Goal: Contribute content

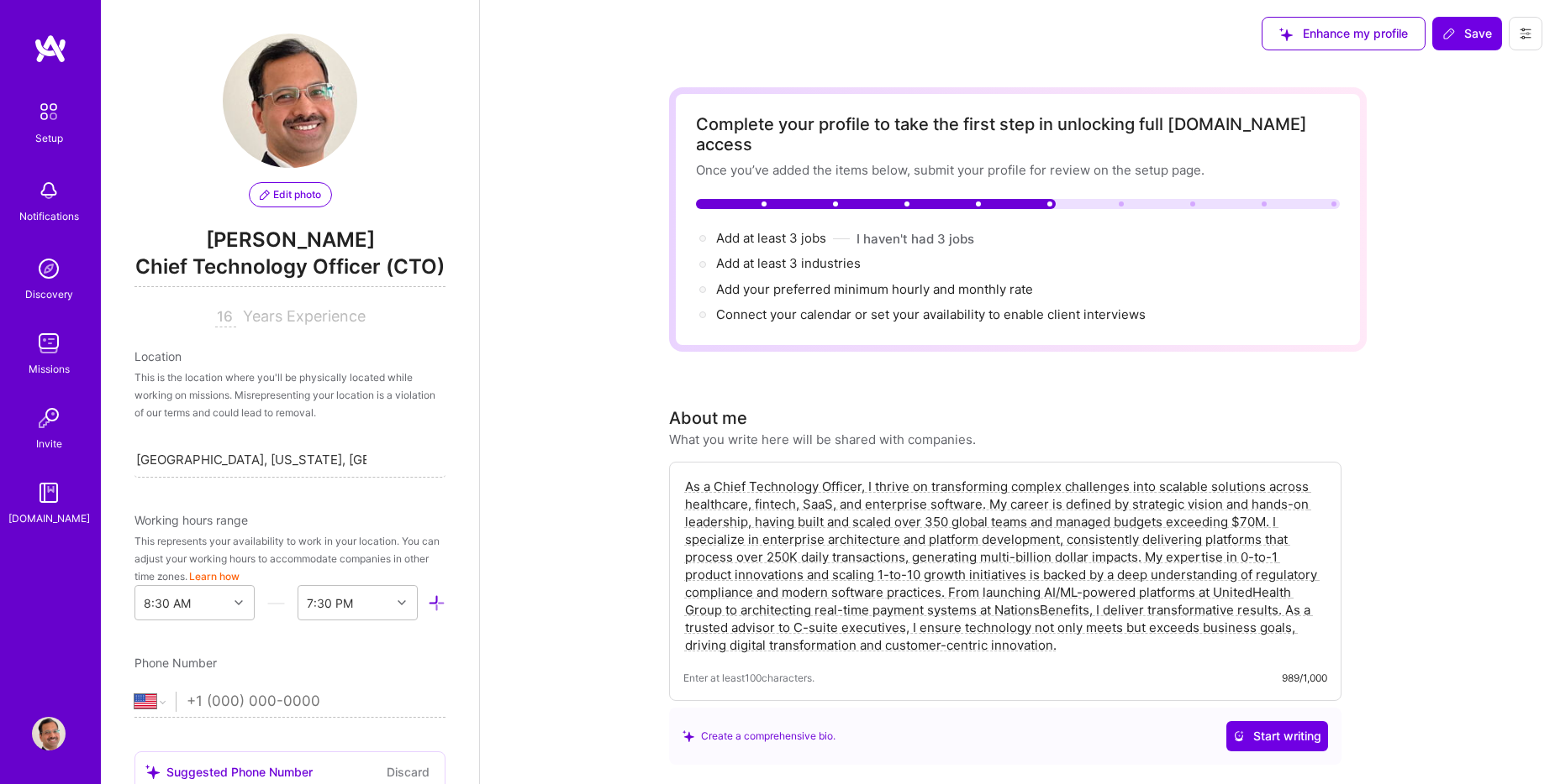
select select "US"
select select "Right Now"
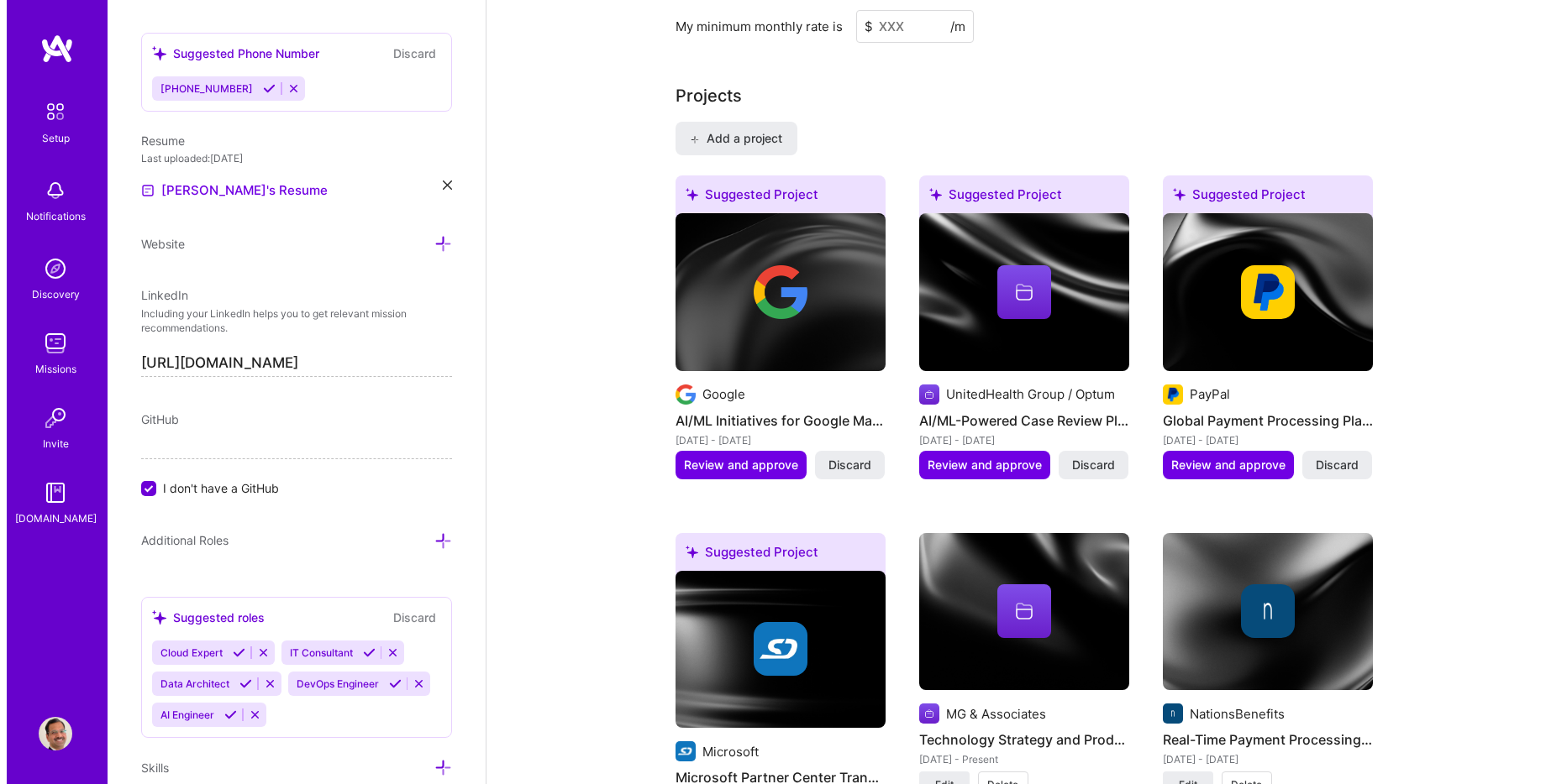
scroll to position [1250, 0]
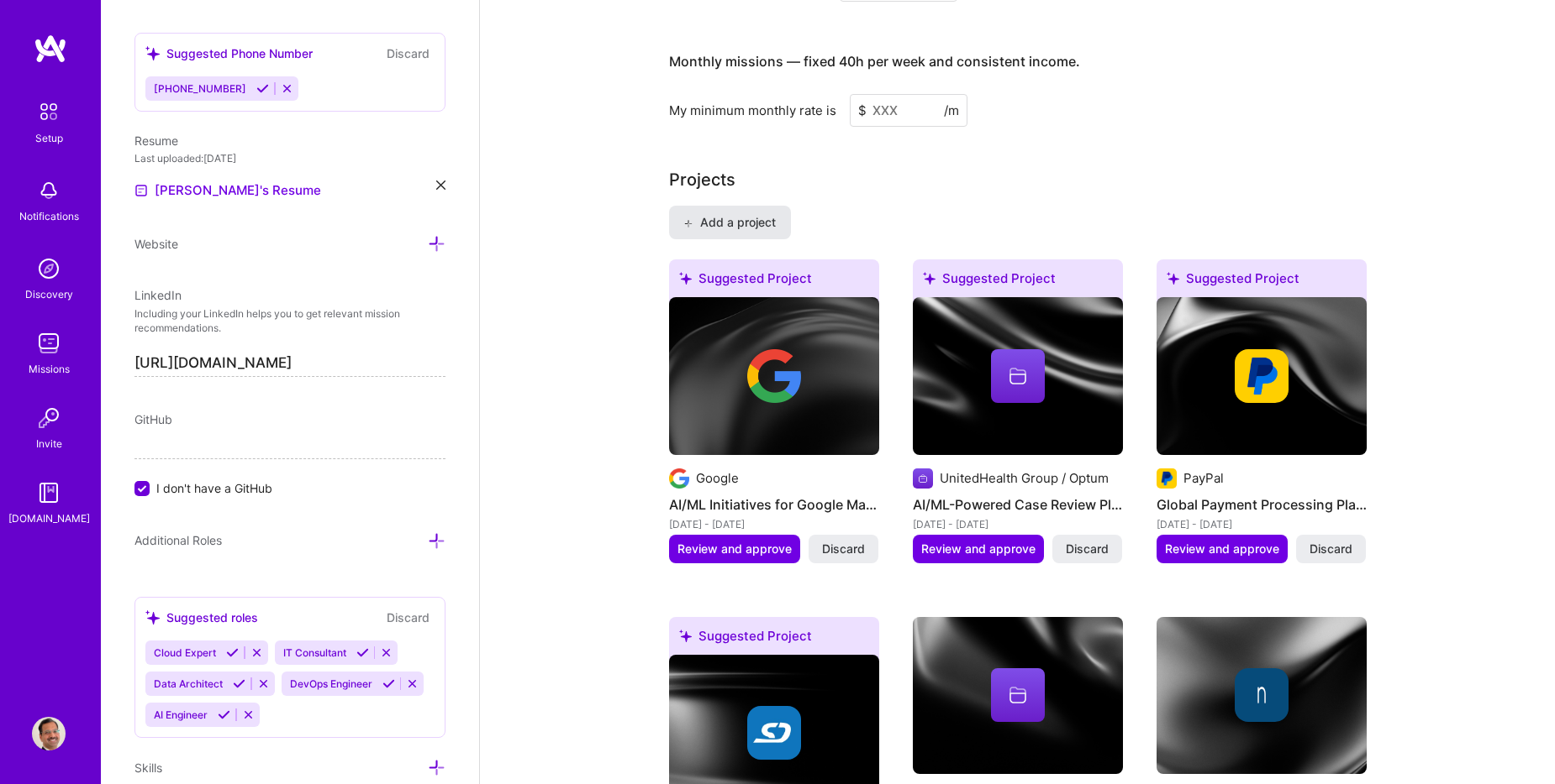
click at [726, 214] on span "Add a project" at bounding box center [729, 222] width 91 height 17
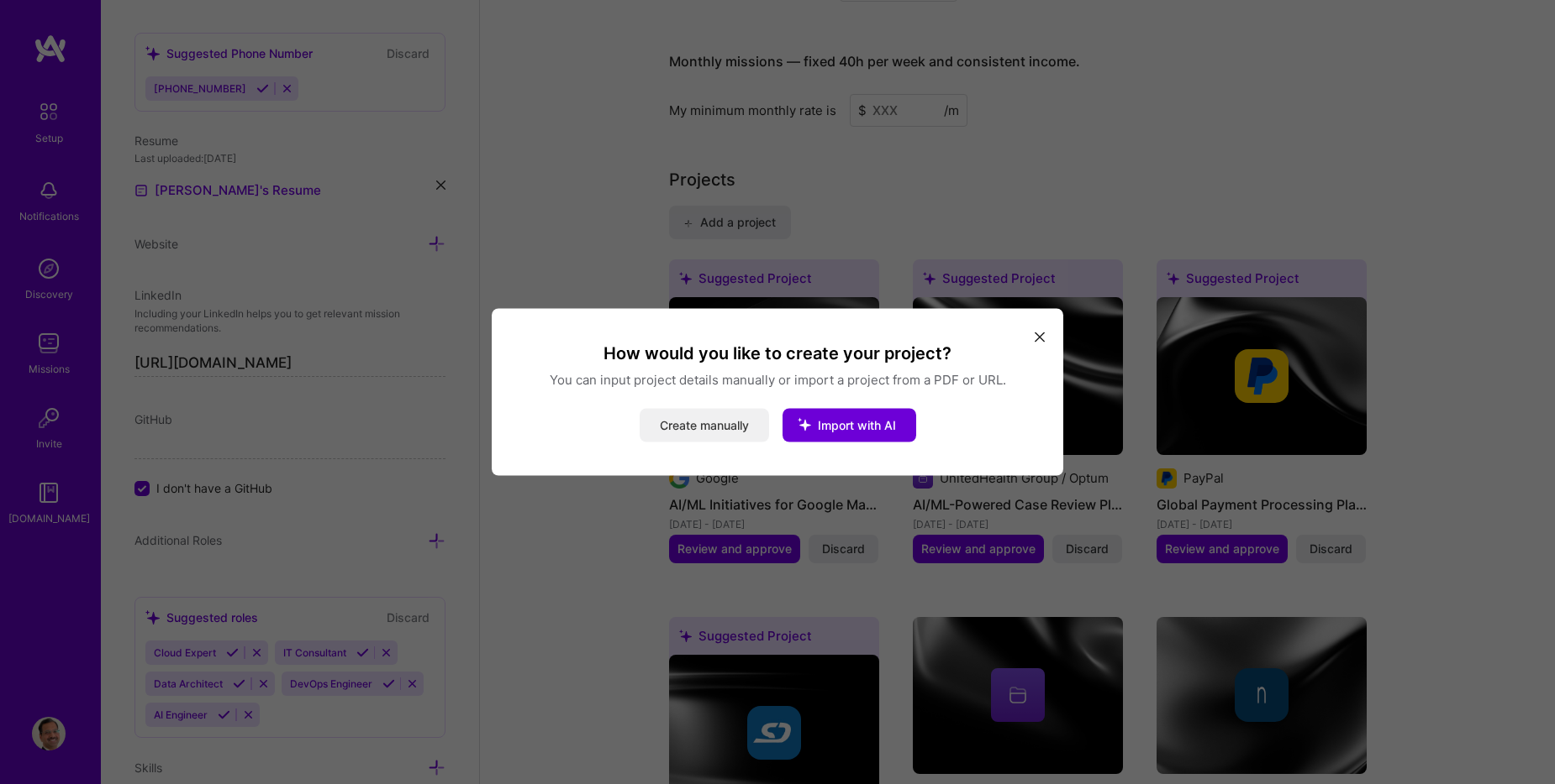
click at [704, 424] on button "Create manually" at bounding box center [704, 426] width 130 height 34
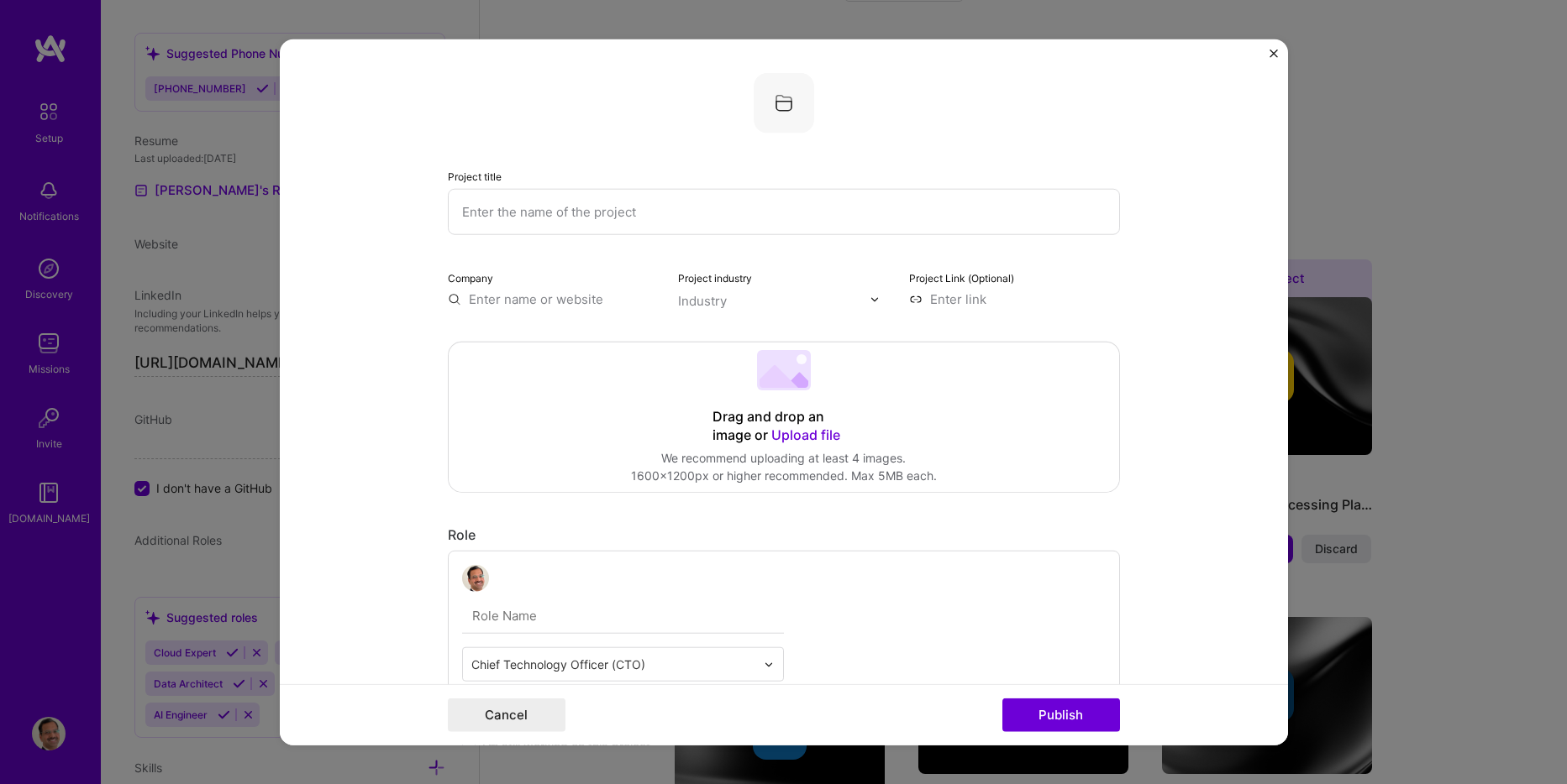
click at [606, 205] on input "text" at bounding box center [784, 211] width 672 height 46
paste input "Clinical Data Exchange Platform"
type input "Clinical Data Exchange Platform"
click at [507, 283] on div "Company" at bounding box center [553, 288] width 211 height 39
click at [508, 299] on input "text" at bounding box center [553, 299] width 211 height 17
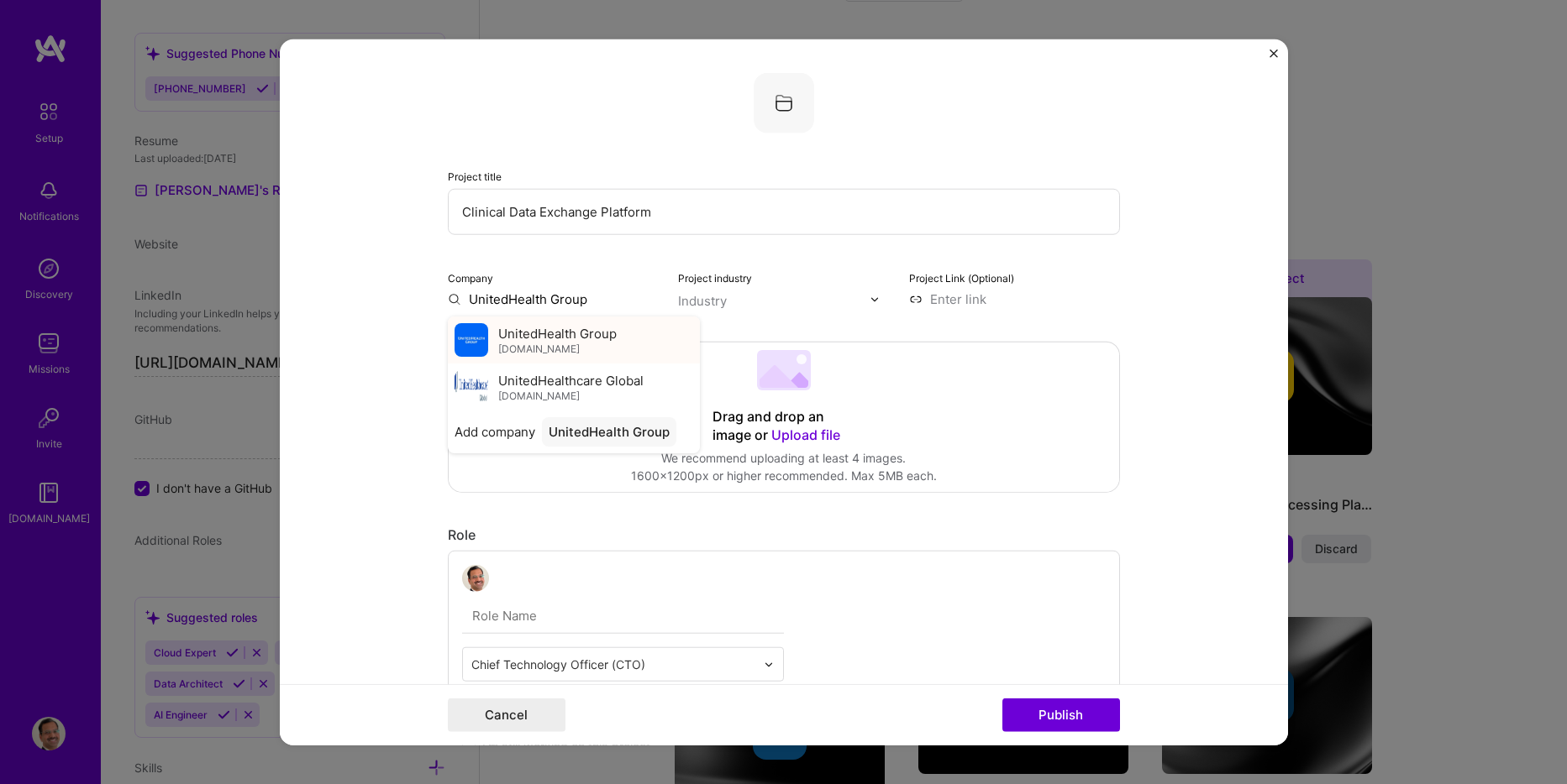
click at [567, 336] on span "UnitedHealth Group" at bounding box center [557, 333] width 118 height 17
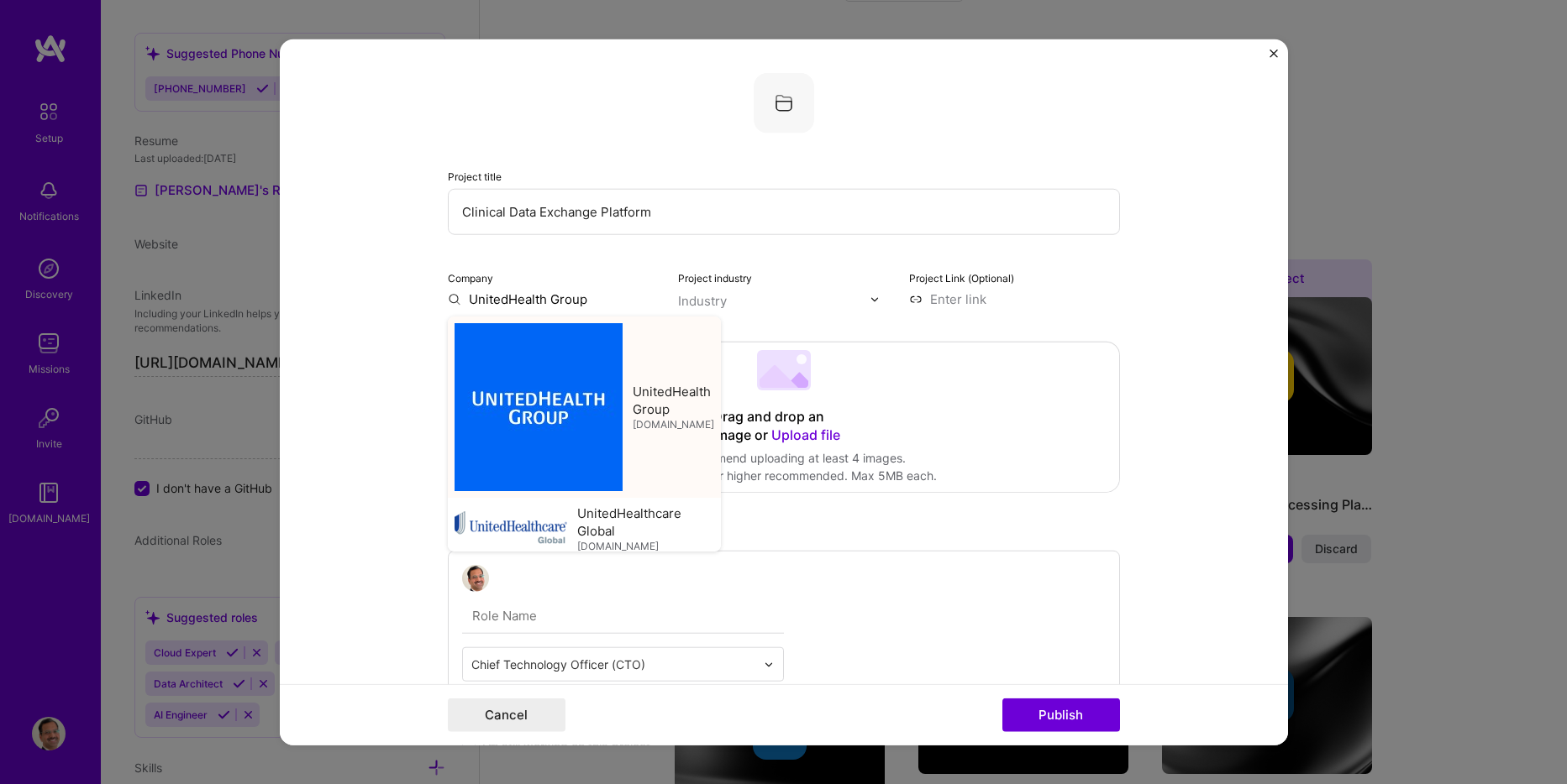
type input "UnitedHealth Group"
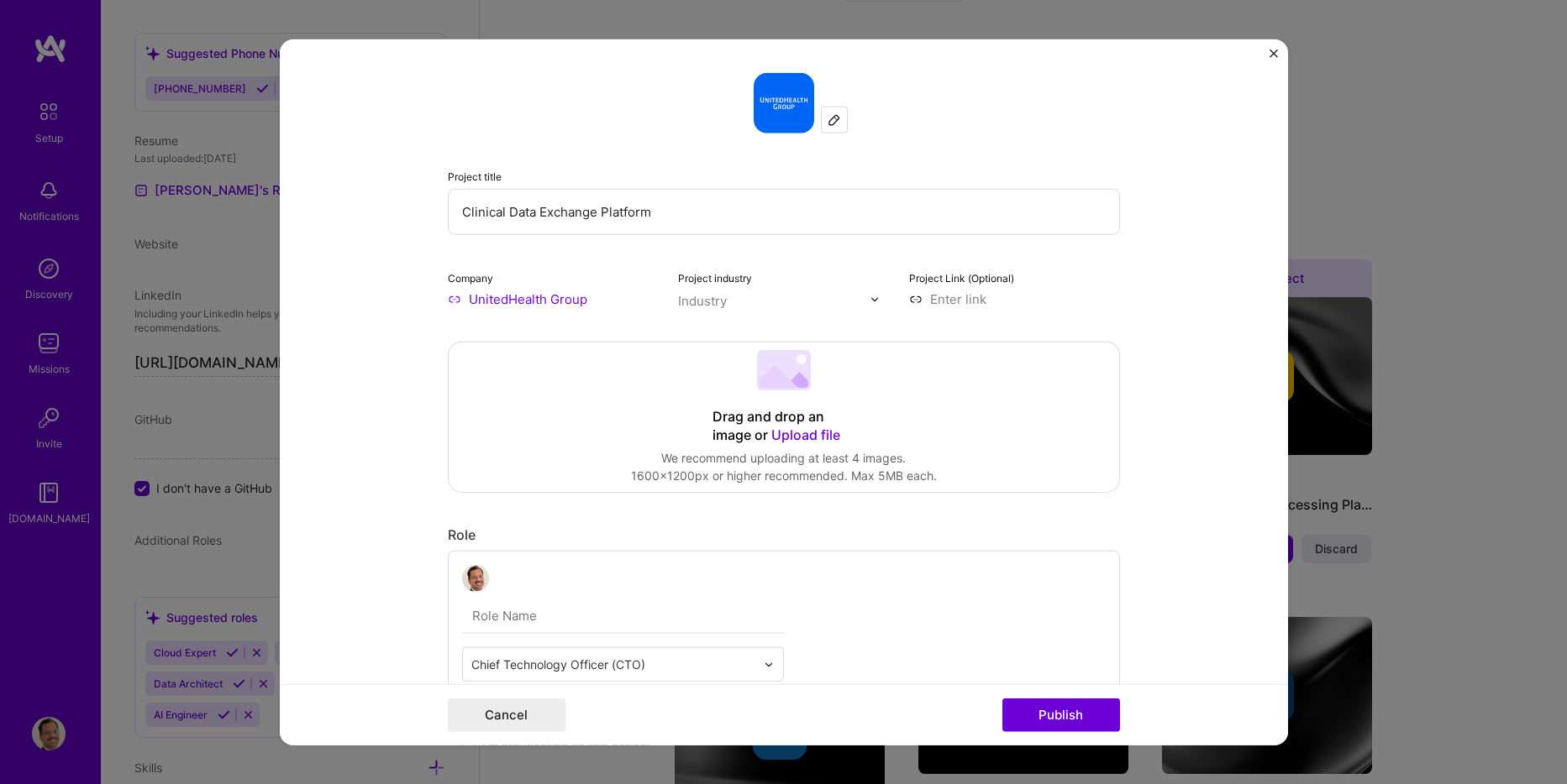
click at [757, 302] on input "text" at bounding box center [774, 301] width 192 height 17
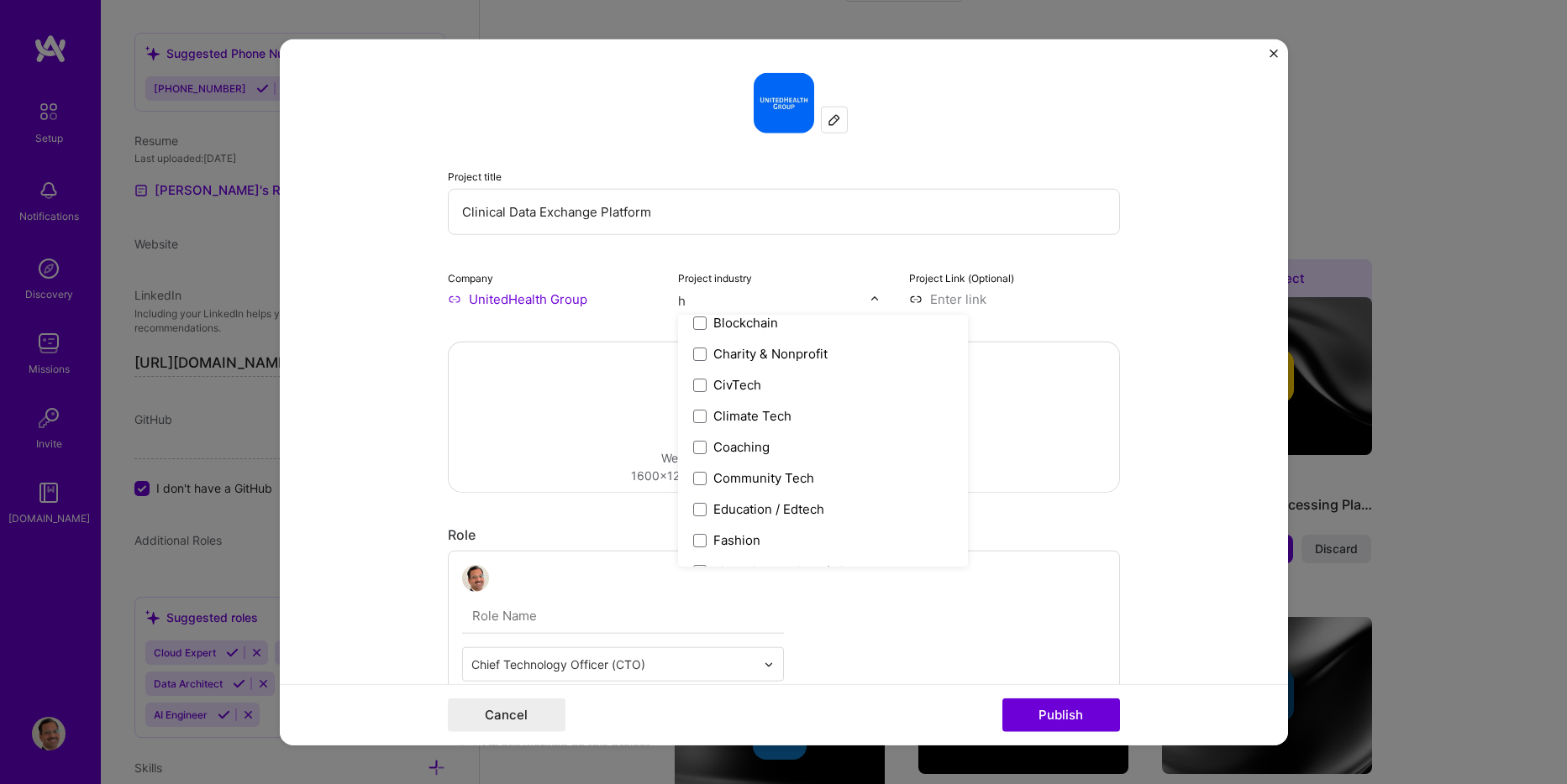
scroll to position [0, 0]
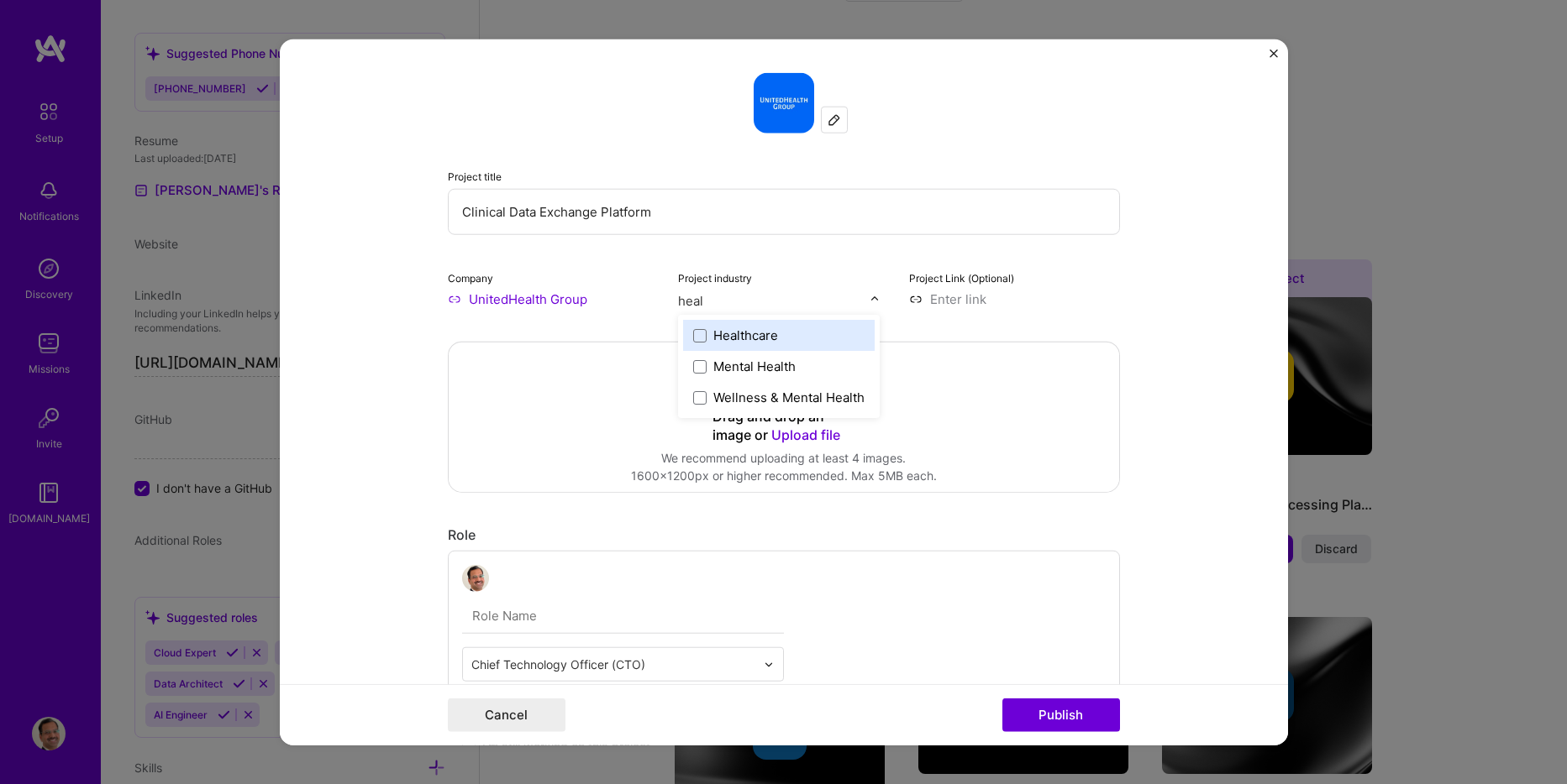
type input "healt"
click at [706, 338] on label "Healthcare" at bounding box center [778, 335] width 171 height 17
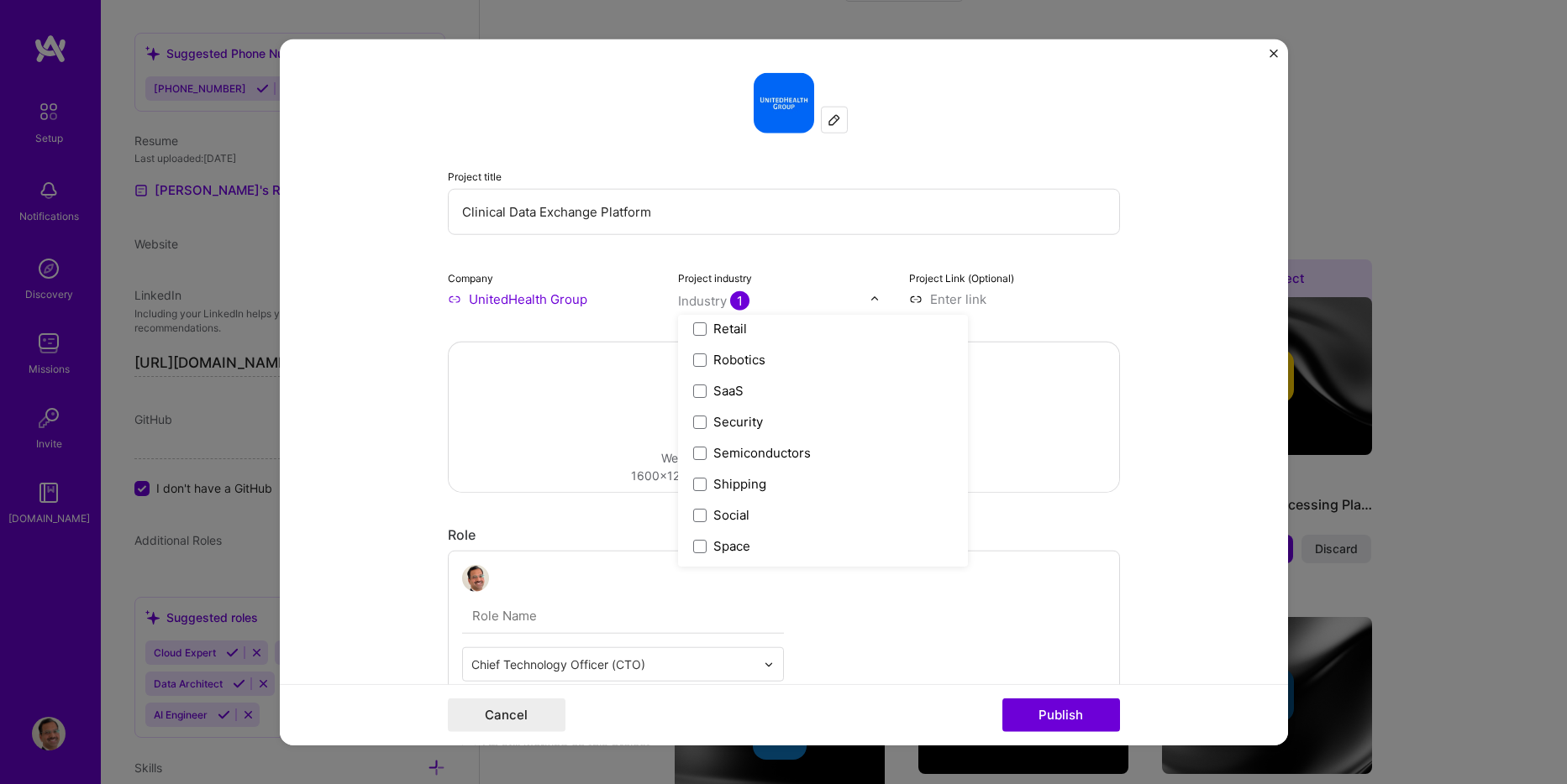
scroll to position [3487, 0]
click at [1151, 293] on form "Project title Clinical Data Exchange Platform Company UnitedHealth Group Projec…" at bounding box center [784, 392] width 1008 height 707
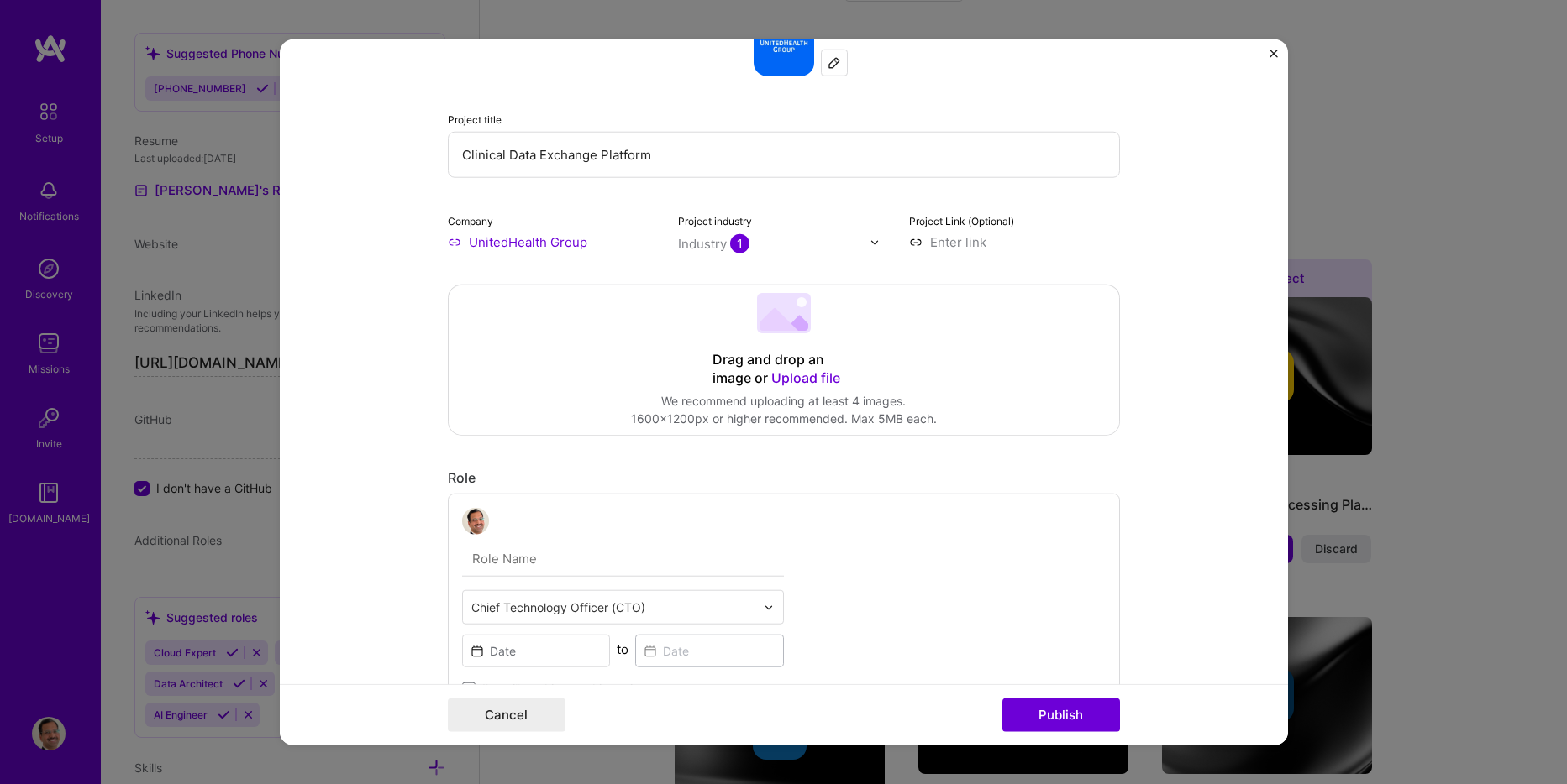
scroll to position [252, 0]
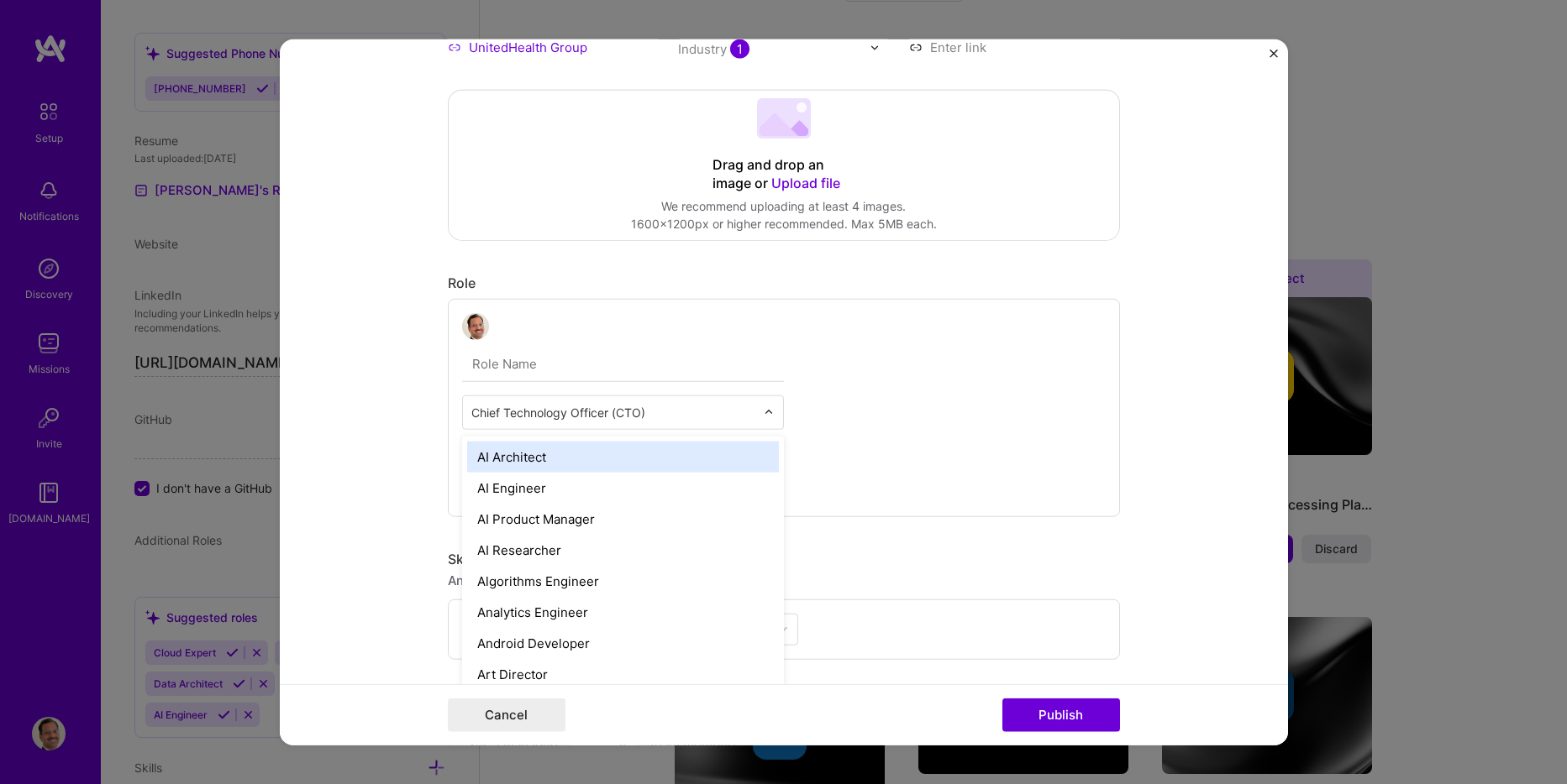
click at [763, 418] on img at bounding box center [769, 412] width 10 height 10
click at [680, 361] on input "text" at bounding box center [623, 365] width 322 height 36
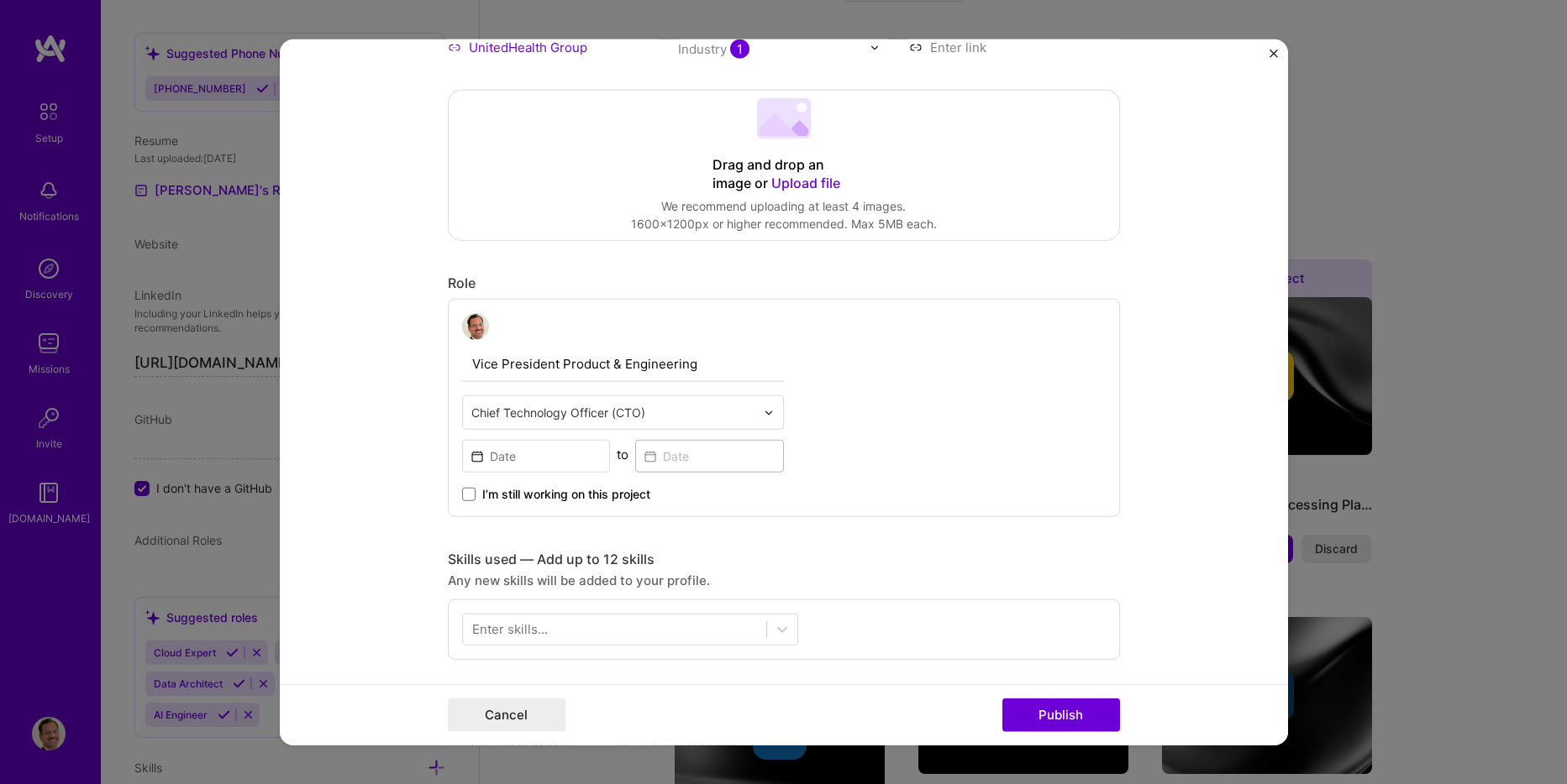
type input "Vice President Product & Engineering"
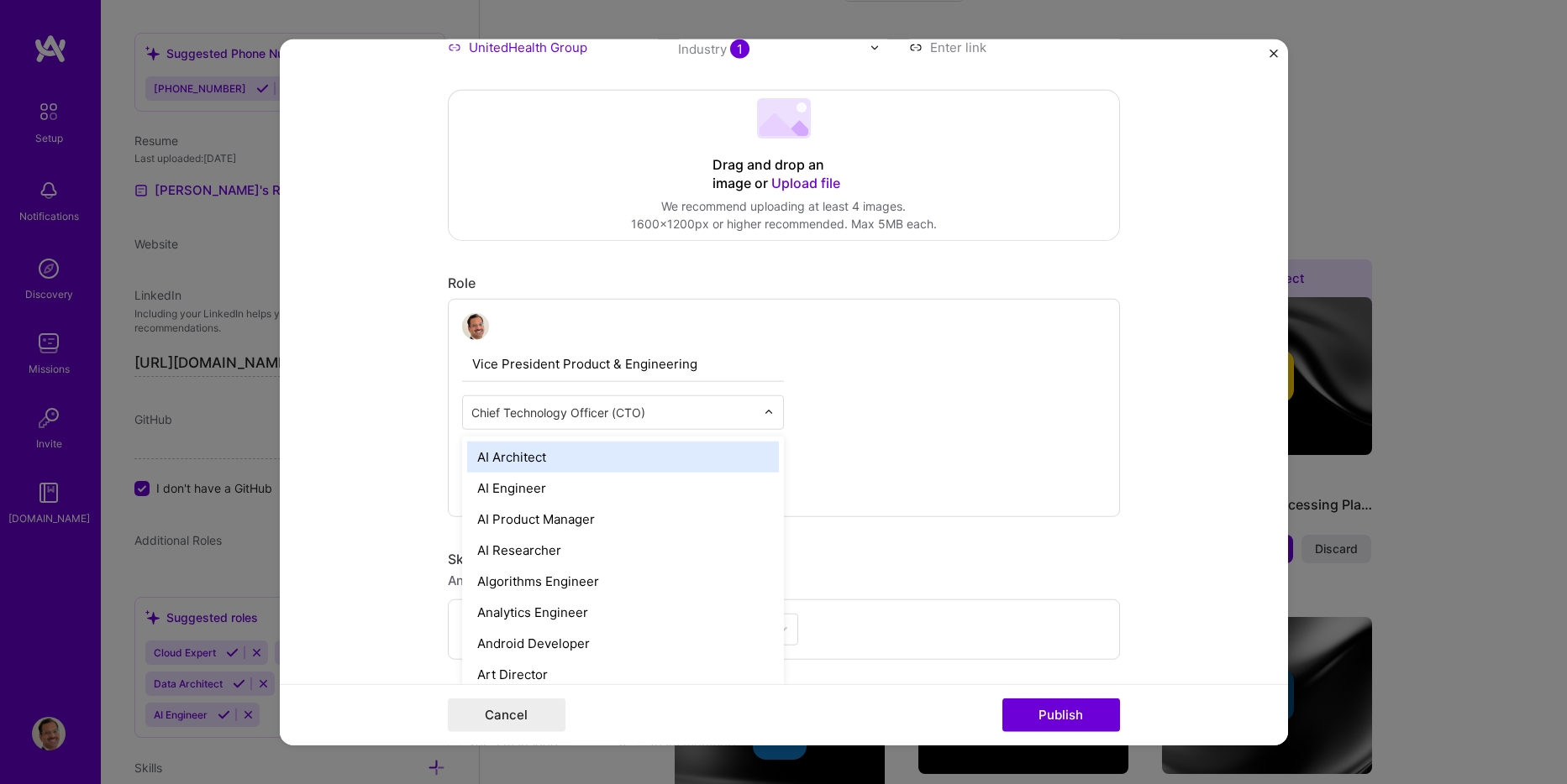
click at [559, 404] on input "text" at bounding box center [613, 412] width 284 height 17
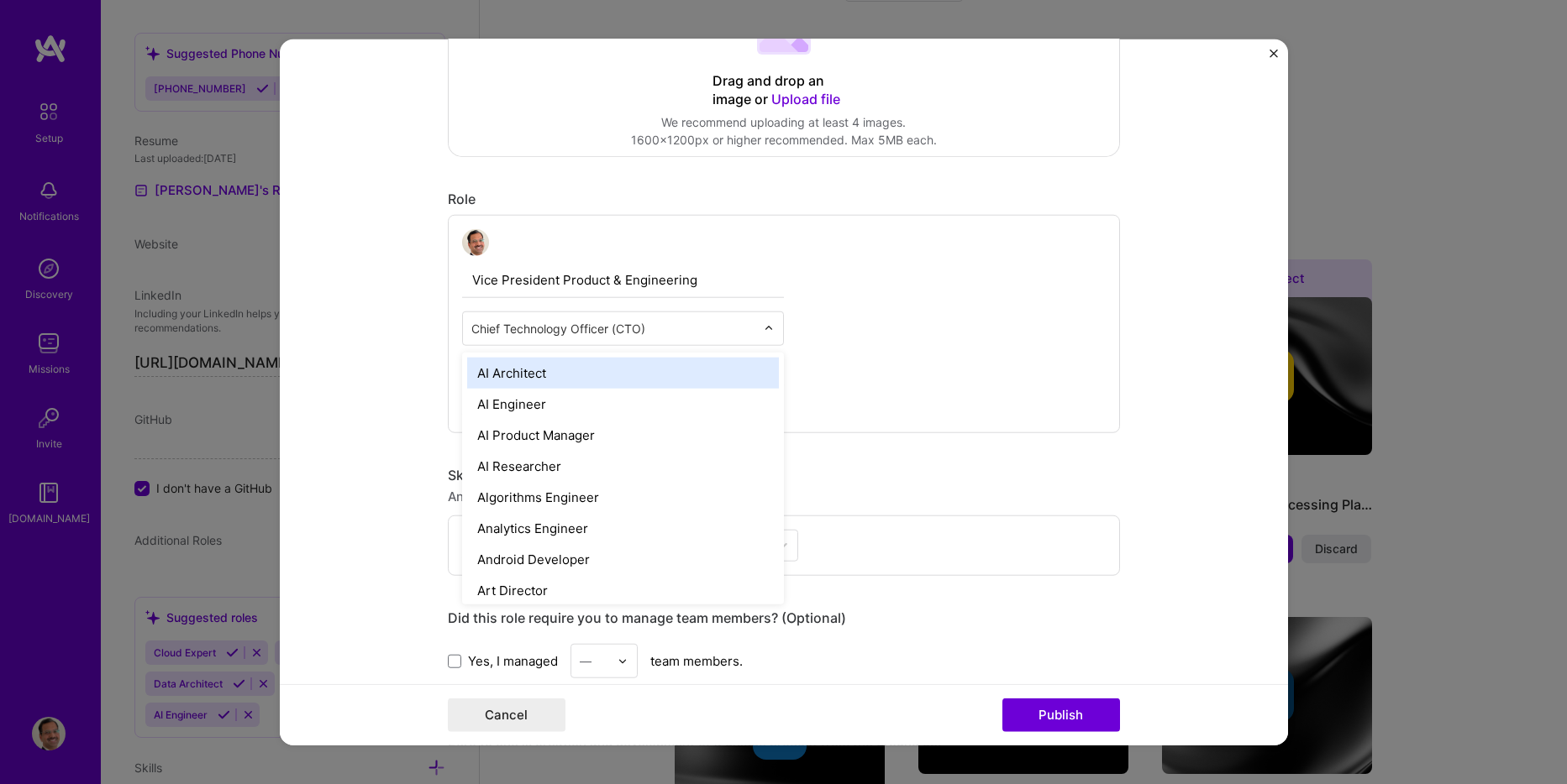
click at [935, 372] on div "Vice President Product & Engineering option AI Architect focused, 1 of 70. 69 r…" at bounding box center [784, 324] width 672 height 218
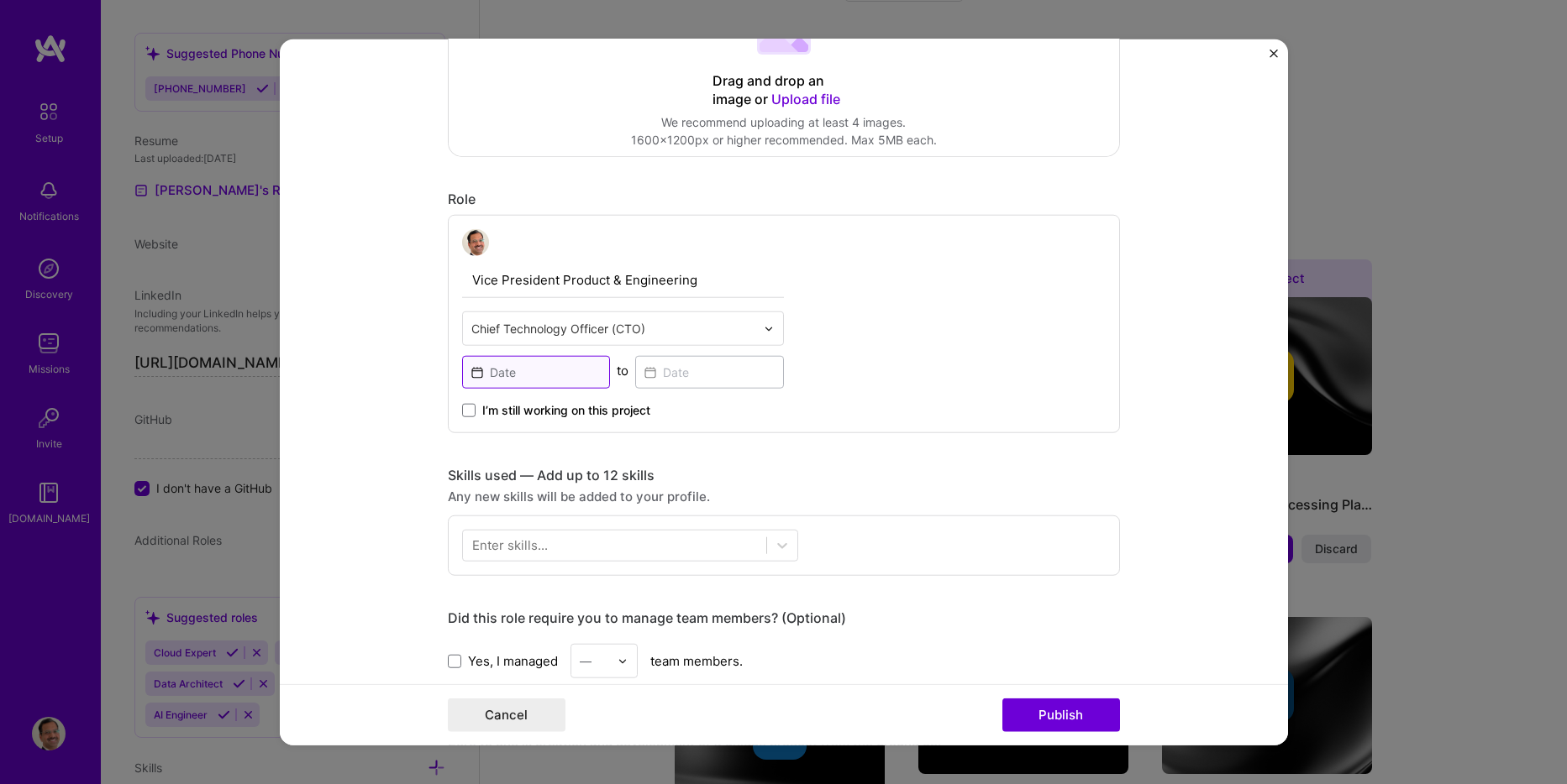
click at [524, 369] on input at bounding box center [536, 372] width 149 height 33
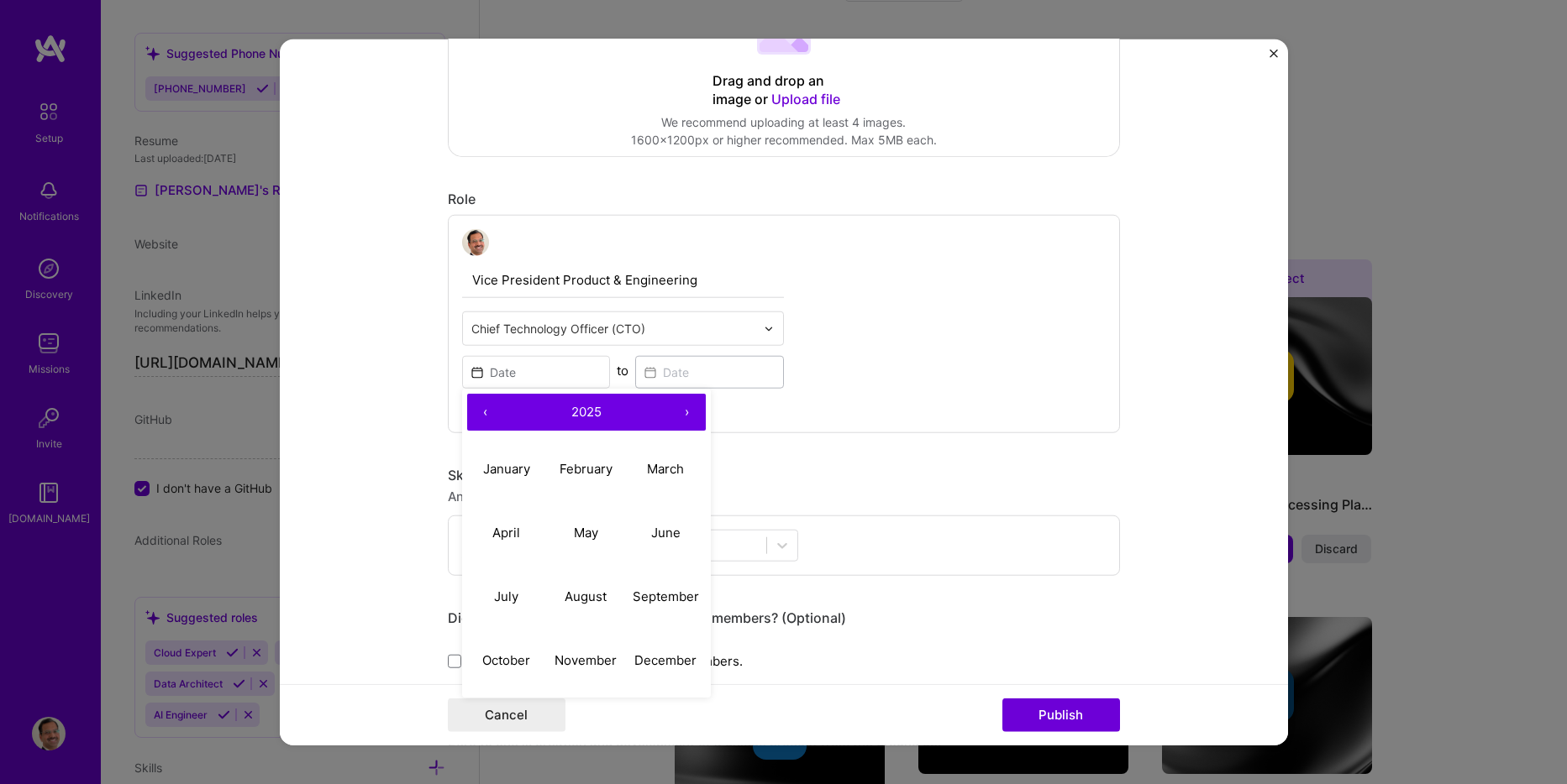
click at [483, 413] on button "‹" at bounding box center [486, 412] width 37 height 37
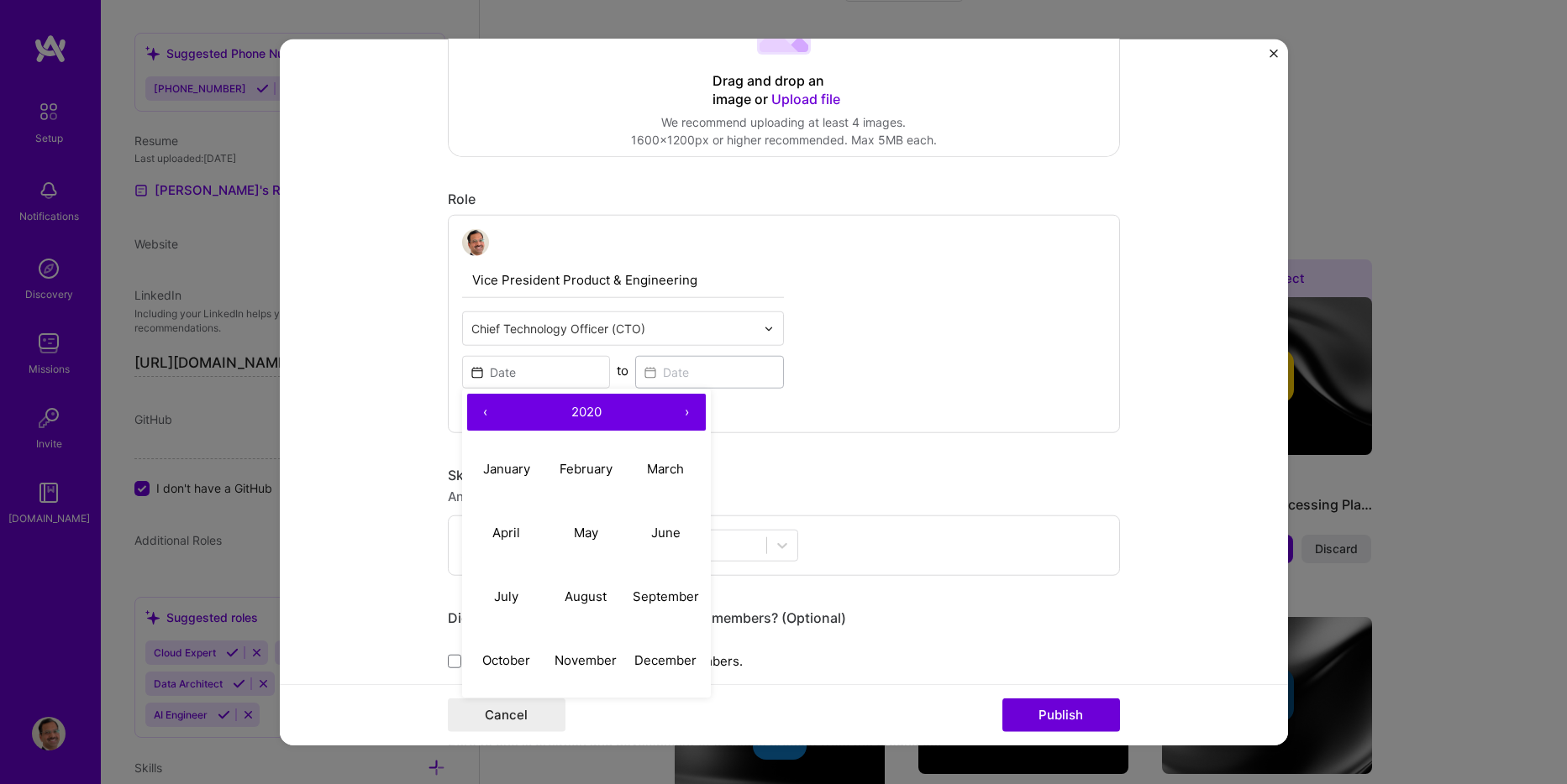
click at [483, 413] on button "‹" at bounding box center [486, 412] width 37 height 37
click at [505, 462] on abbr "January" at bounding box center [507, 468] width 47 height 16
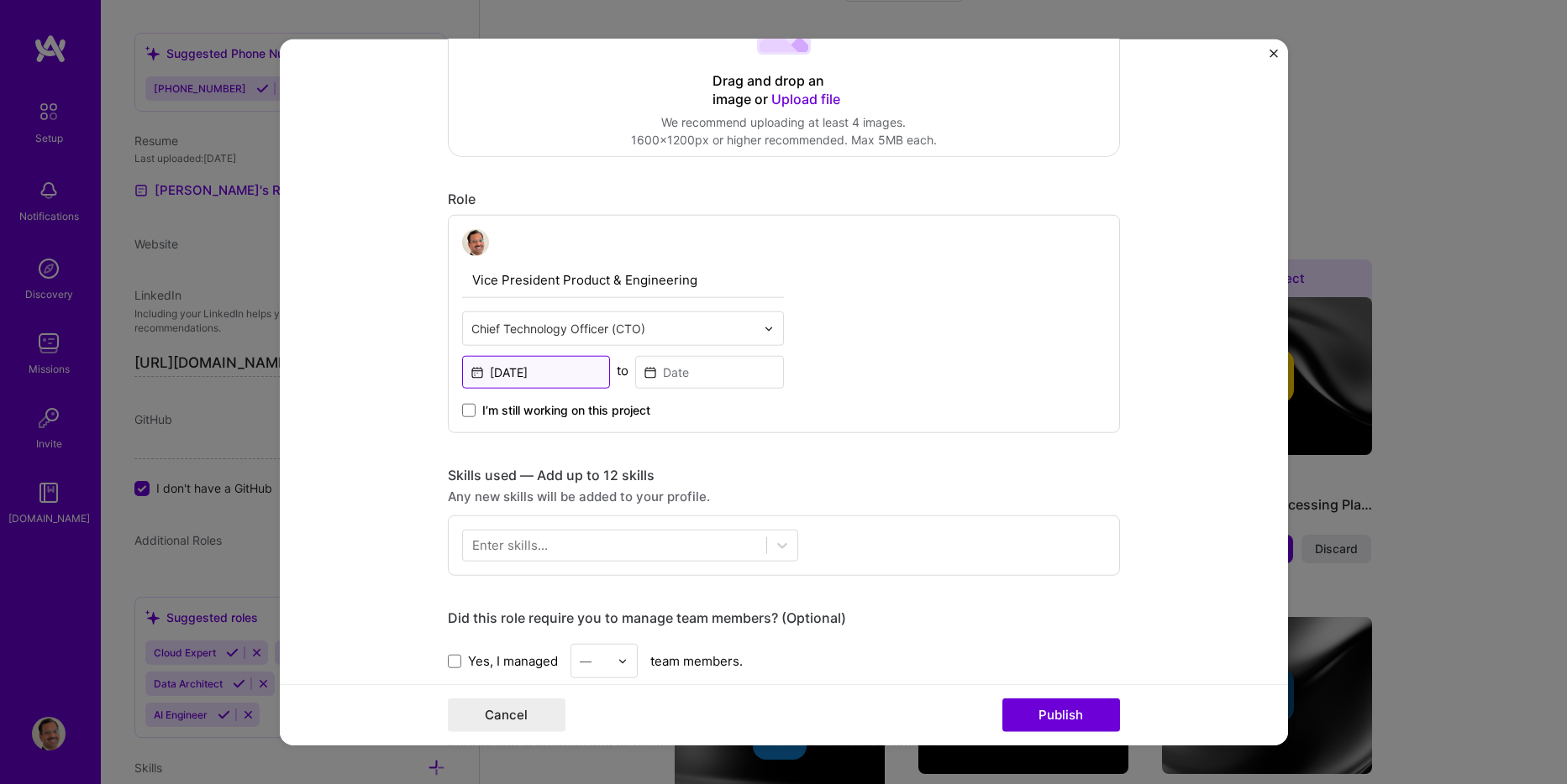
click at [567, 372] on input "[DATE]" at bounding box center [536, 372] width 149 height 33
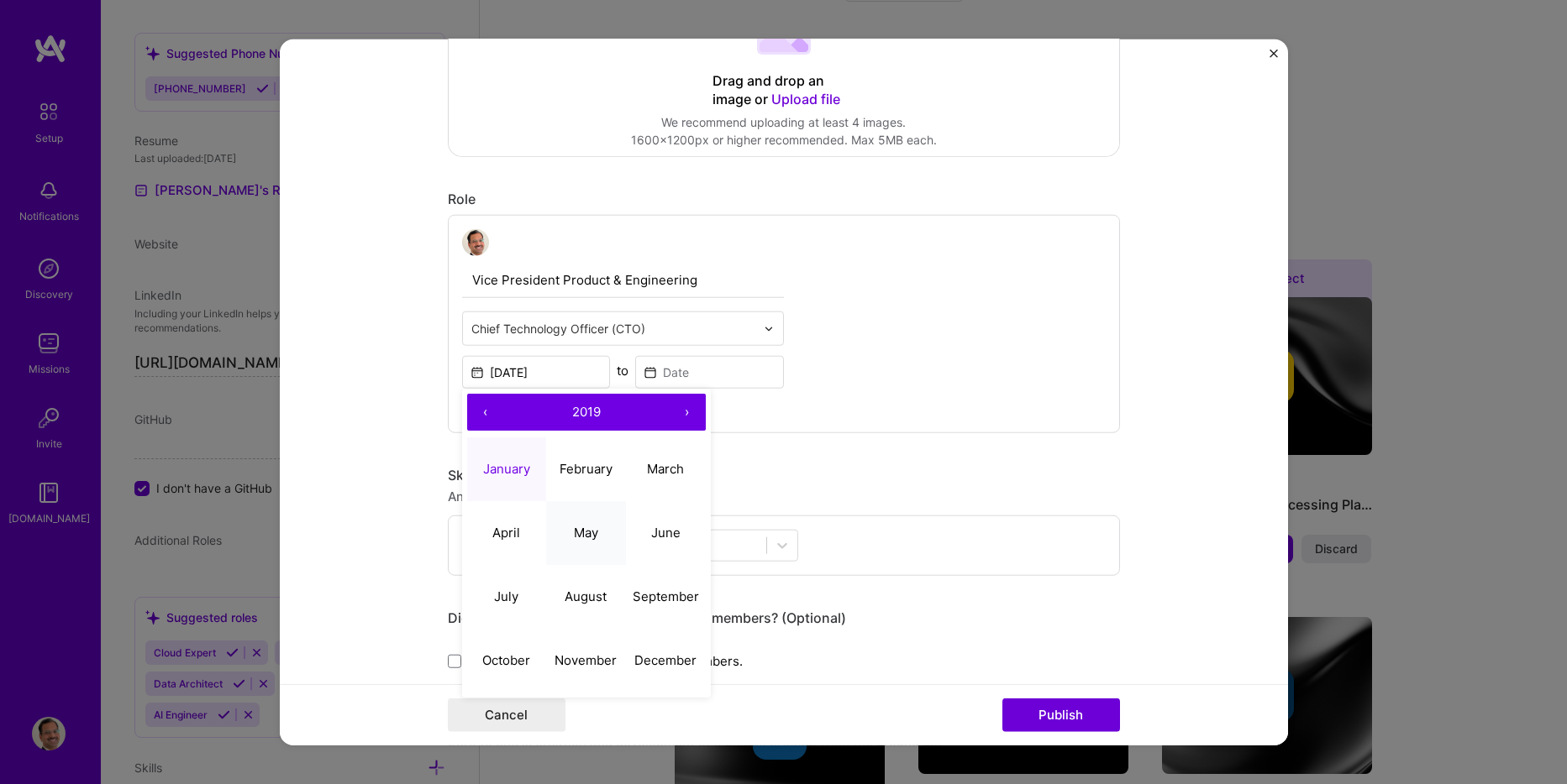
click at [582, 530] on abbr "May" at bounding box center [586, 532] width 24 height 16
type input "[DATE]"
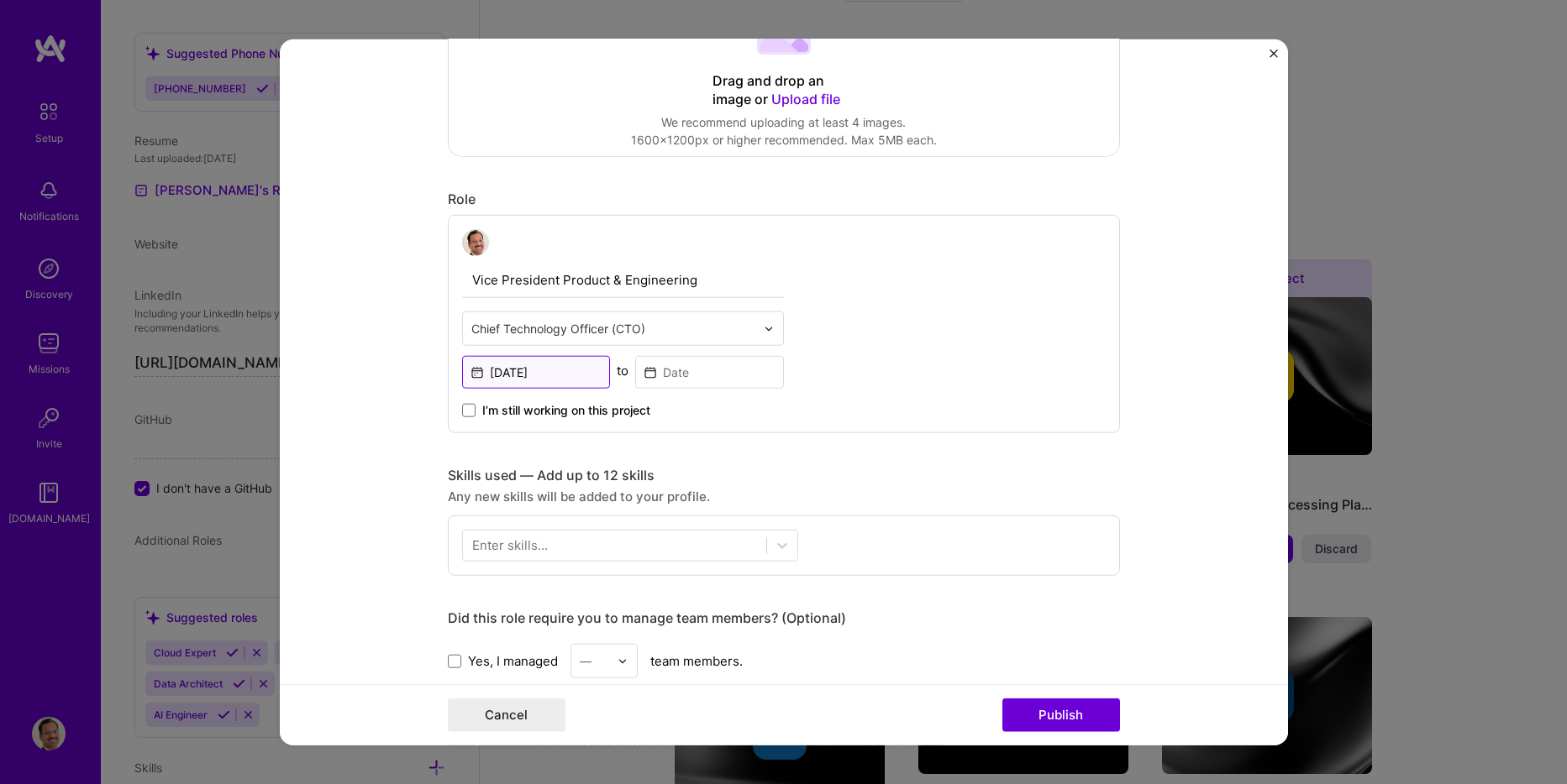
click at [550, 372] on input "[DATE]" at bounding box center [536, 372] width 149 height 33
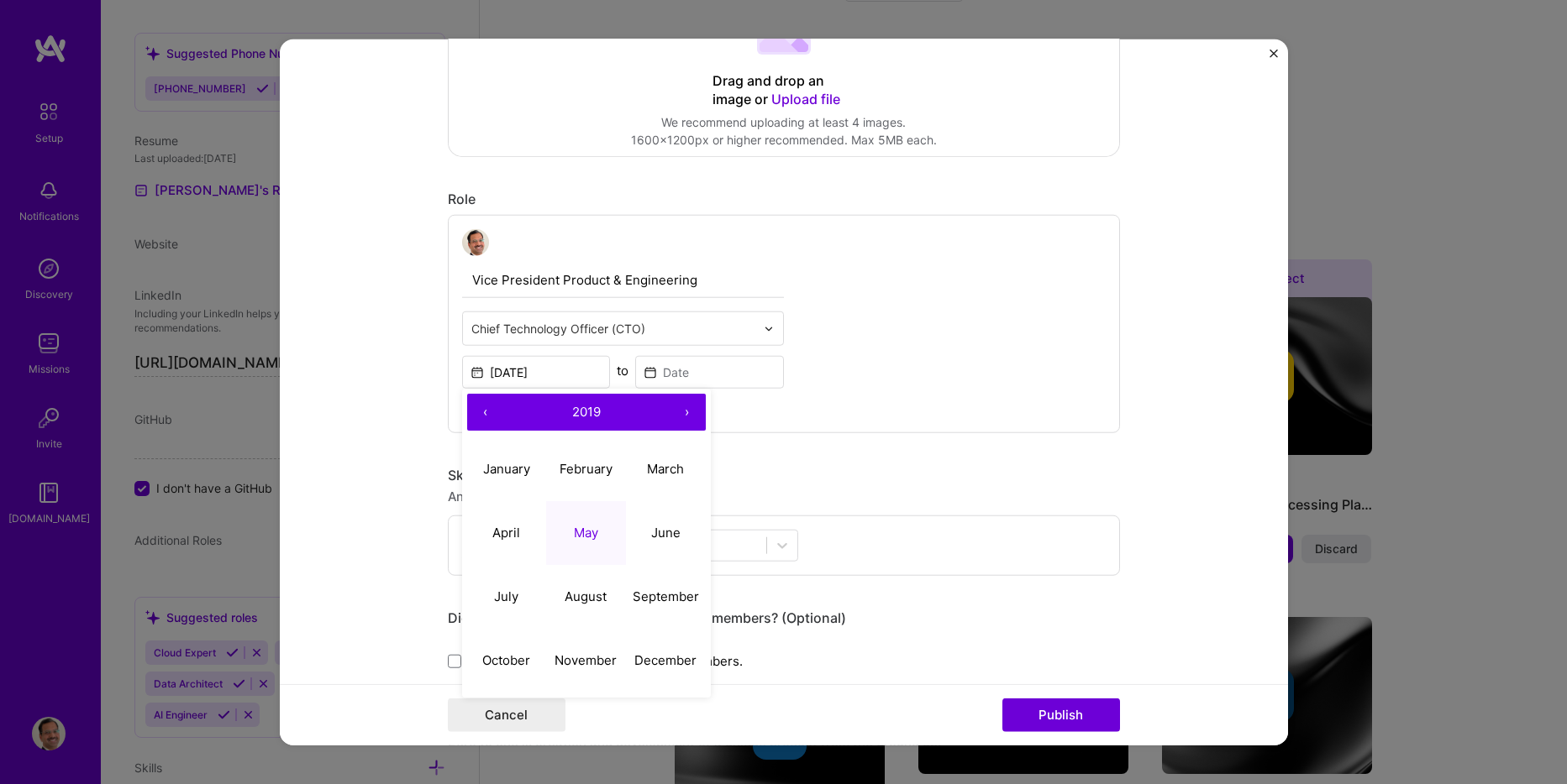
click at [694, 417] on button "›" at bounding box center [687, 412] width 37 height 37
click at [689, 374] on input at bounding box center [710, 372] width 149 height 33
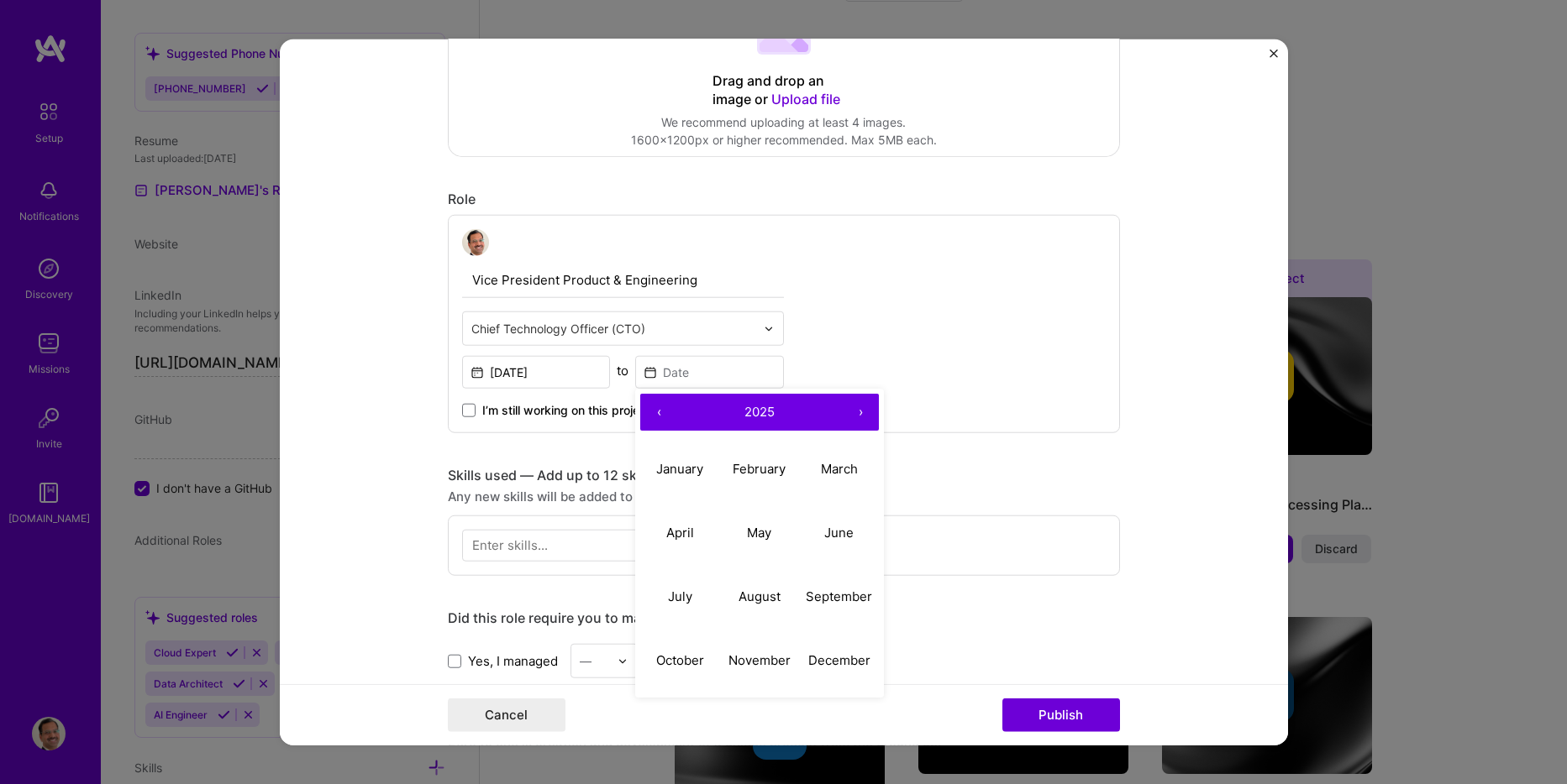
click at [647, 411] on button "‹" at bounding box center [658, 412] width 37 height 37
click at [751, 594] on abbr "August" at bounding box center [759, 596] width 42 height 16
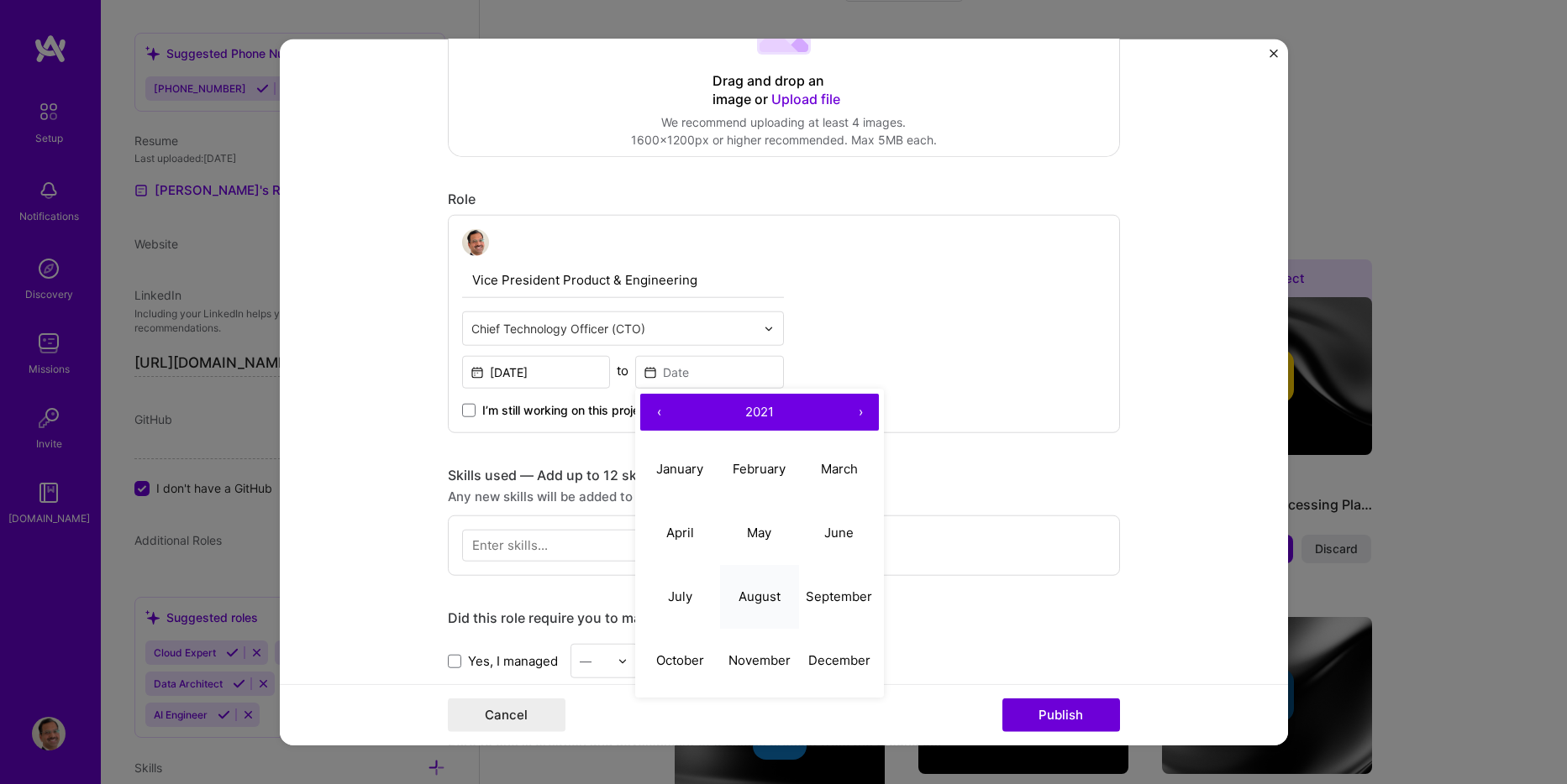
type input "[DATE]"
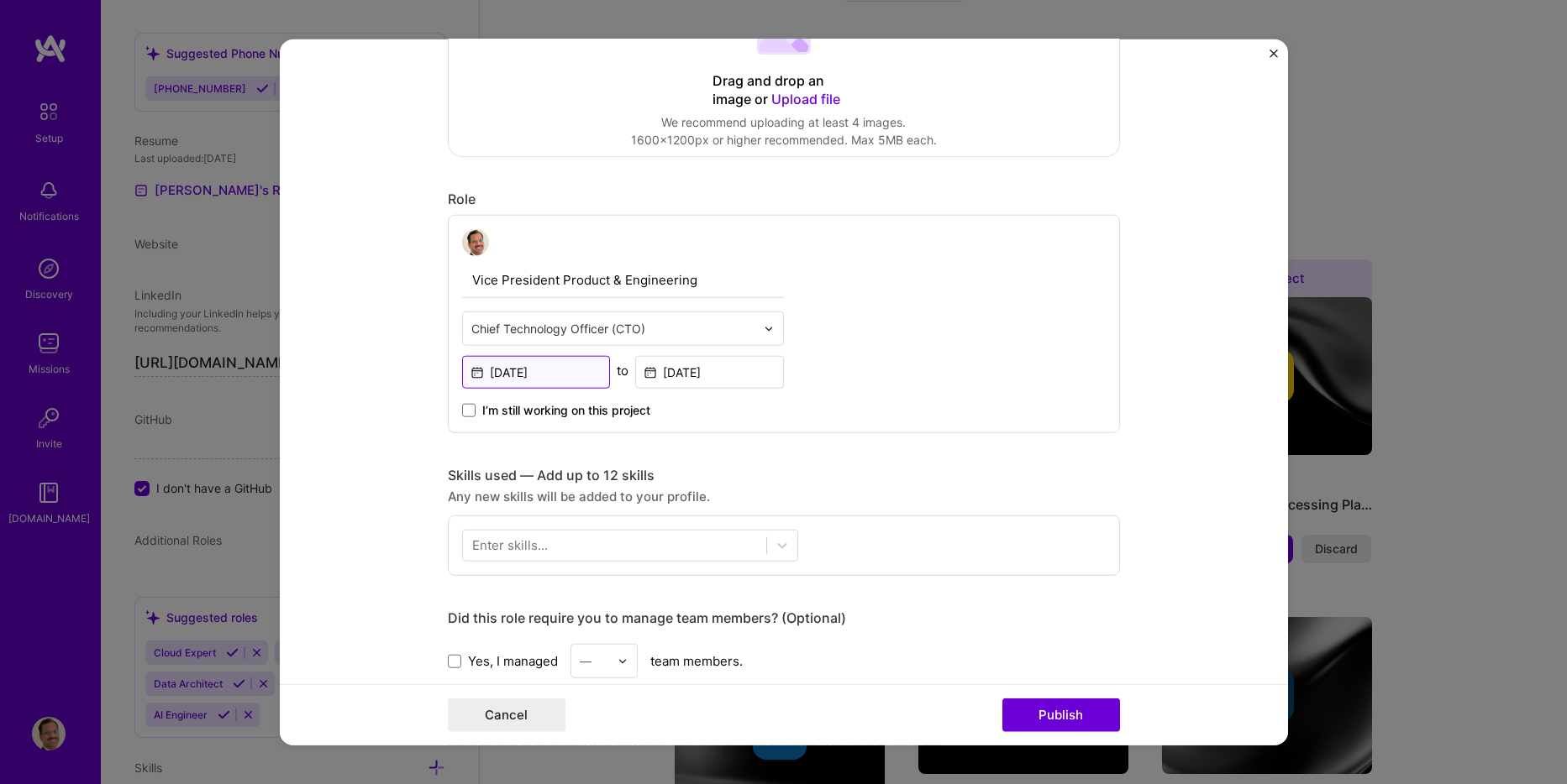
click at [566, 372] on input "[DATE]" at bounding box center [536, 372] width 149 height 33
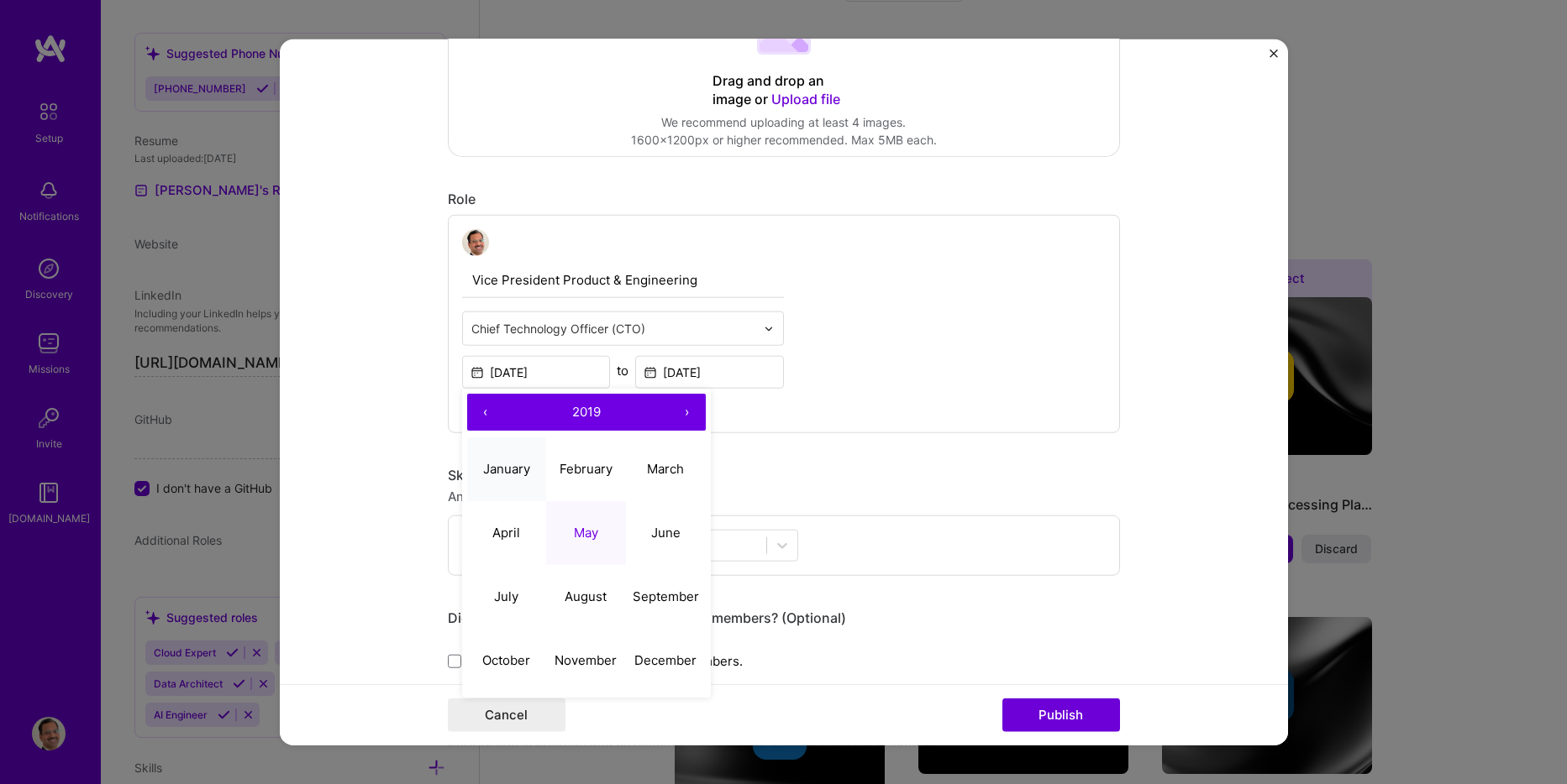
click at [517, 467] on abbr "January" at bounding box center [507, 468] width 47 height 16
type input "[DATE]"
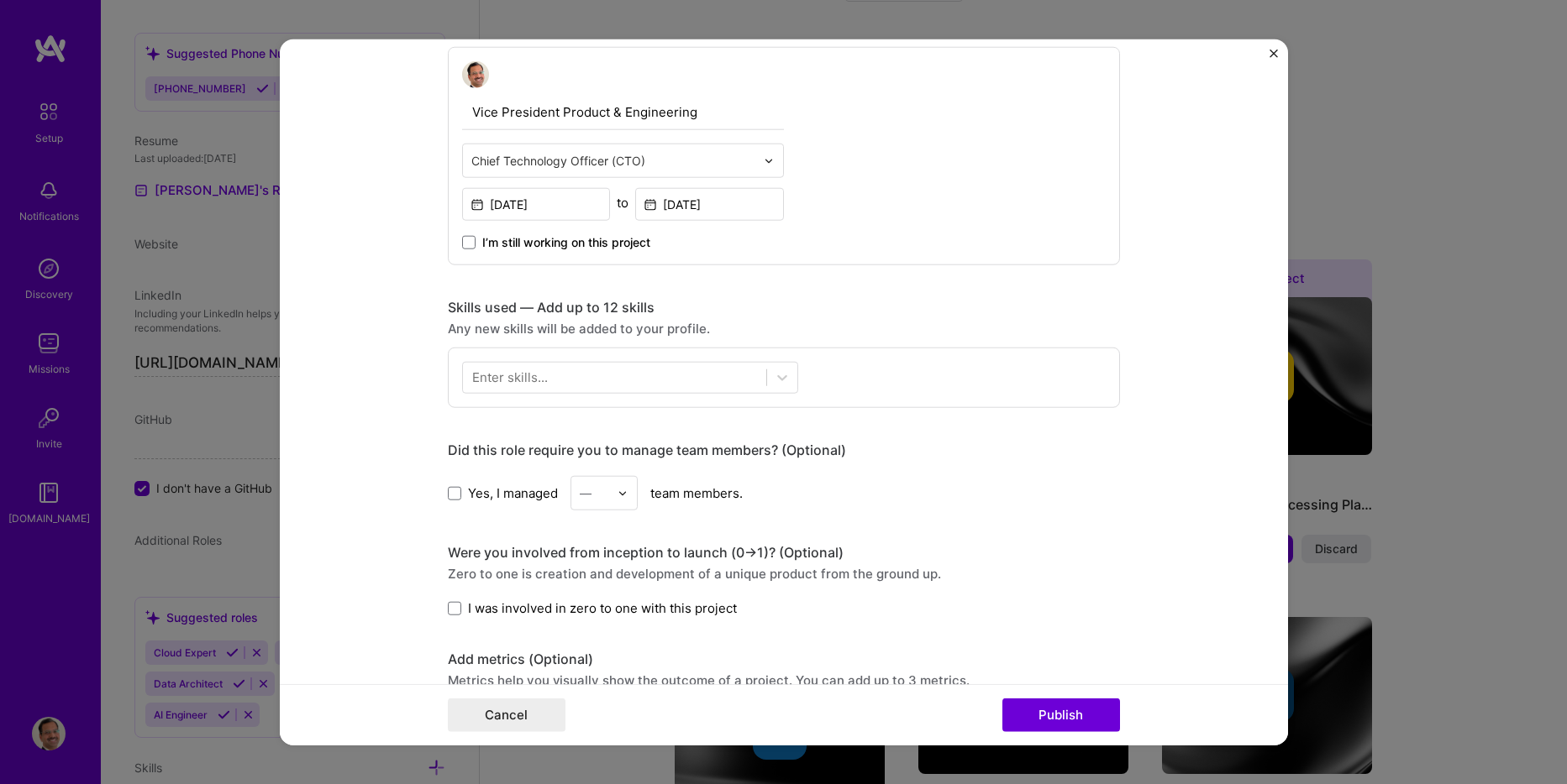
scroll to position [588, 0]
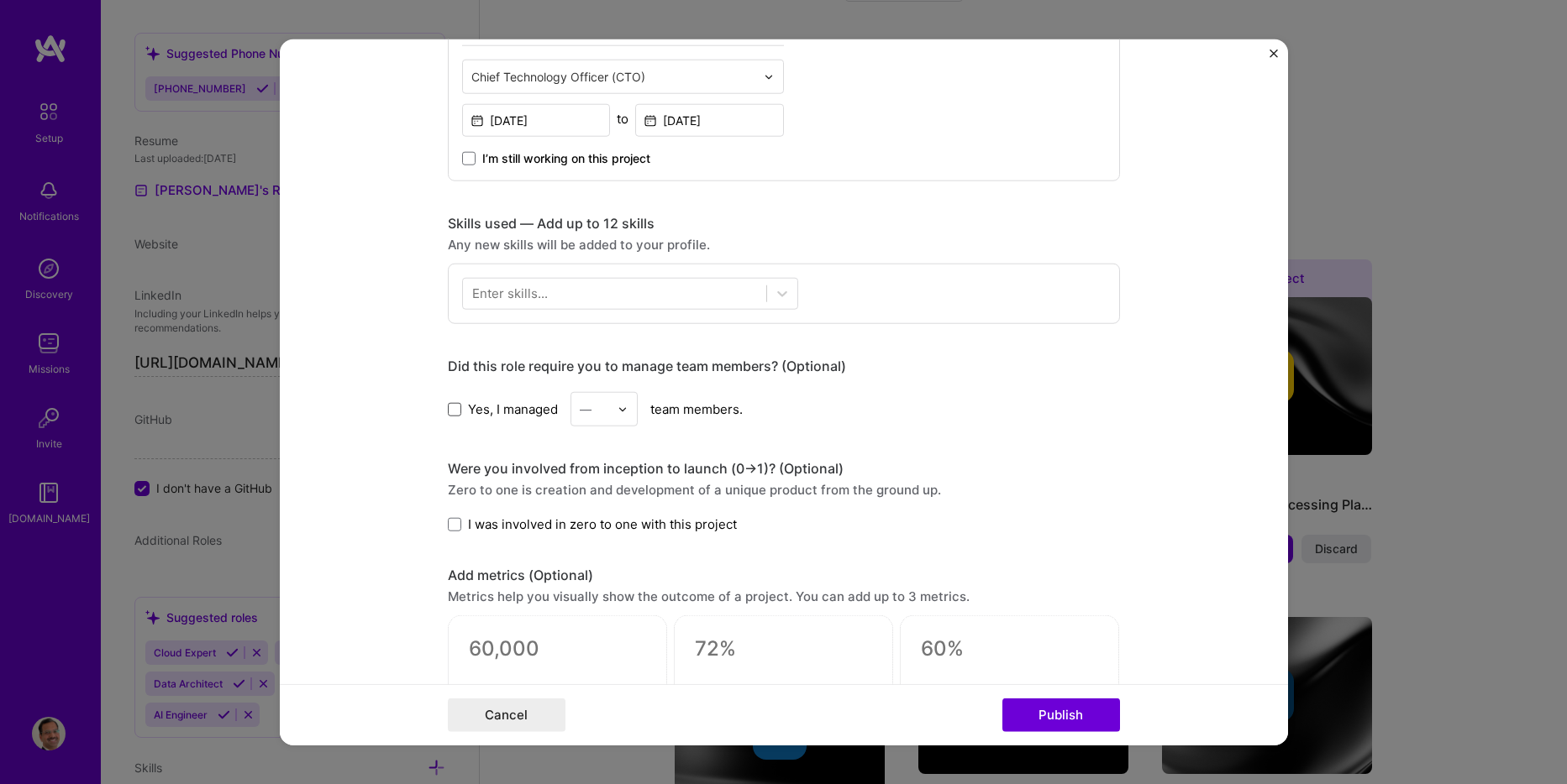
click at [451, 412] on span at bounding box center [454, 408] width 13 height 13
click at [0, 0] on input "Yes, I managed" at bounding box center [0, 0] width 0 height 0
click at [605, 409] on div "—" at bounding box center [594, 410] width 46 height 33
click at [601, 658] on div "25+" at bounding box center [604, 665] width 57 height 31
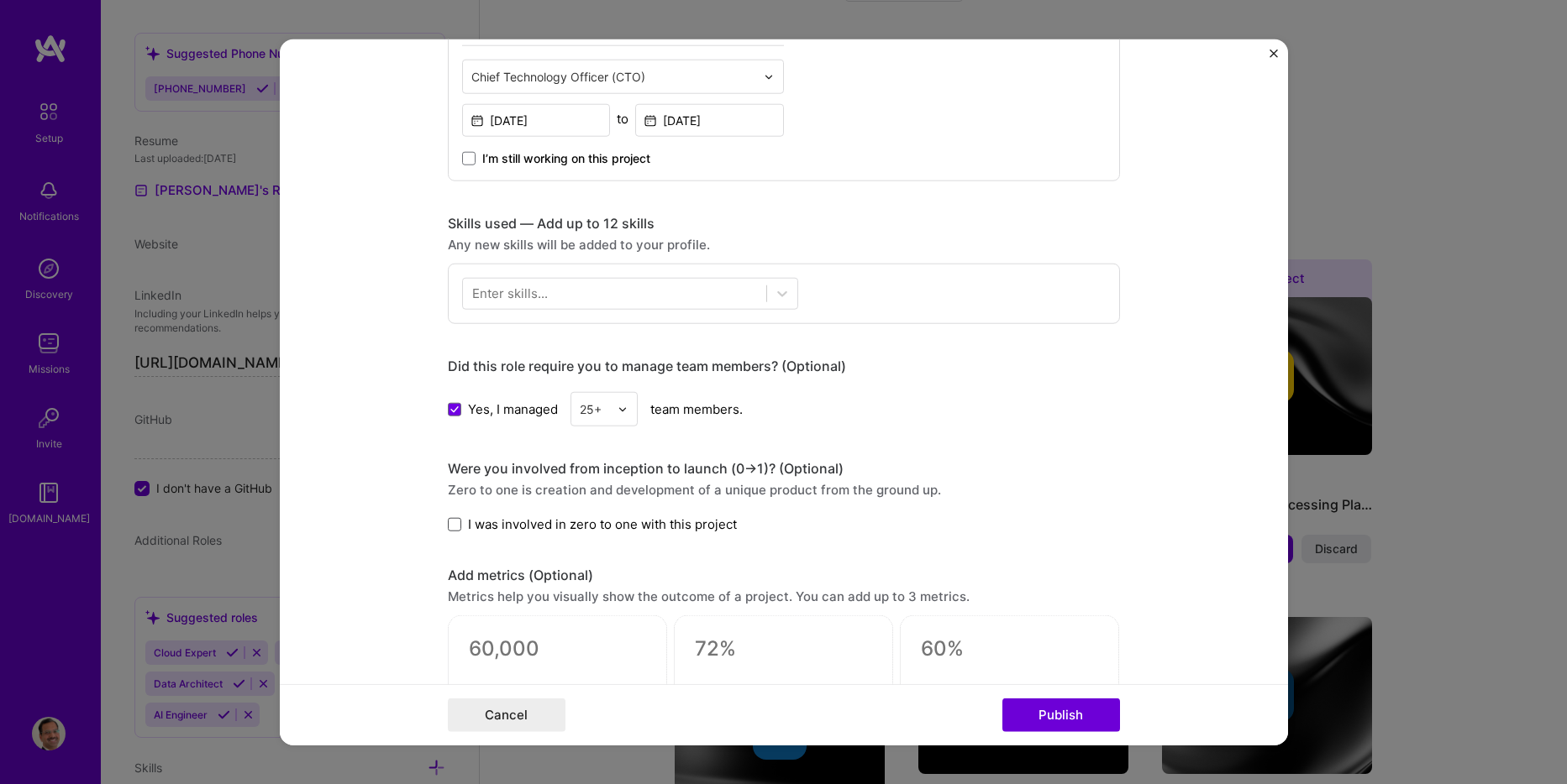
click at [454, 526] on span at bounding box center [454, 524] width 13 height 13
click at [0, 0] on input "I was involved in zero to one with this project" at bounding box center [0, 0] width 0 height 0
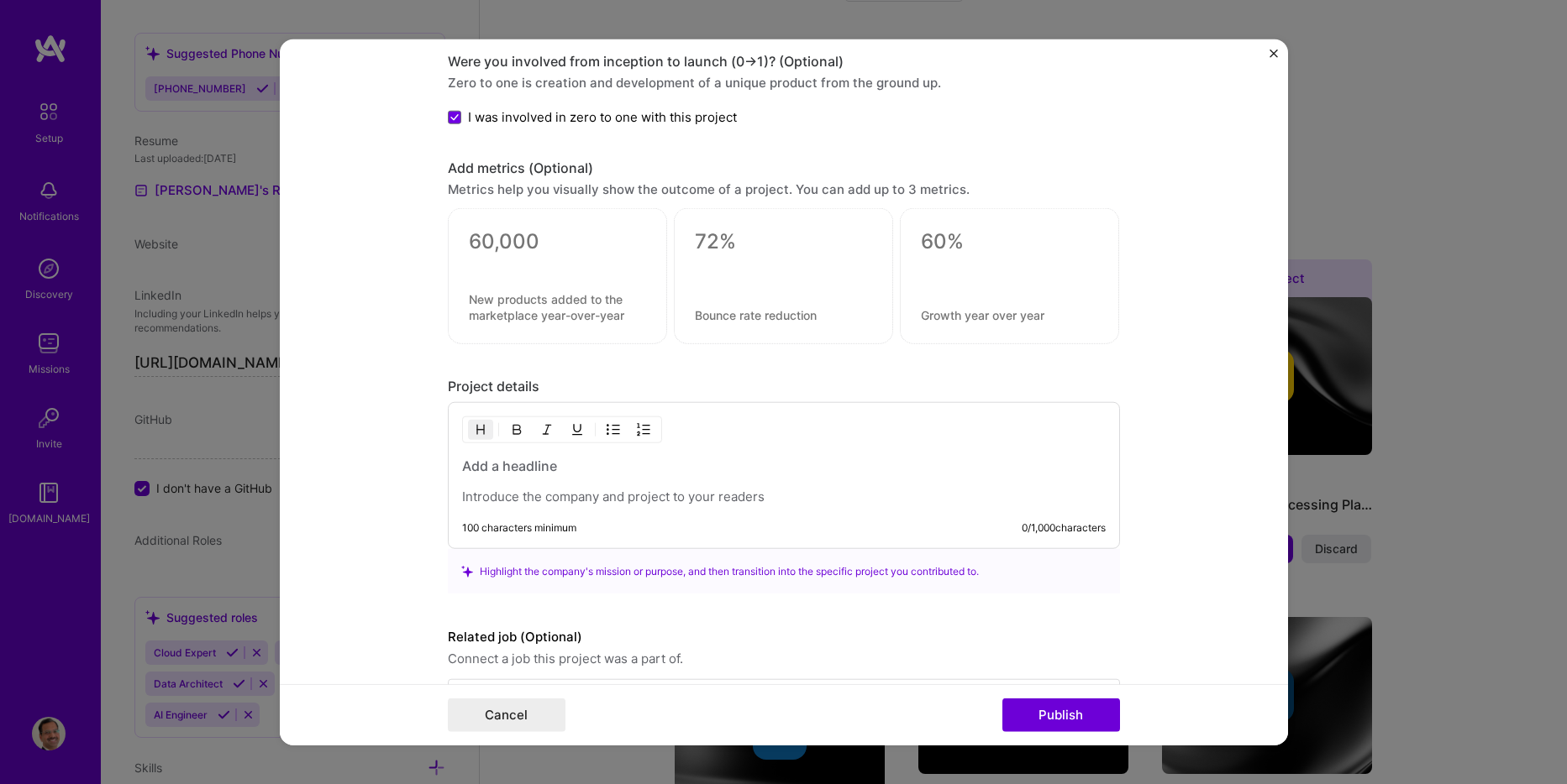
scroll to position [1055, 0]
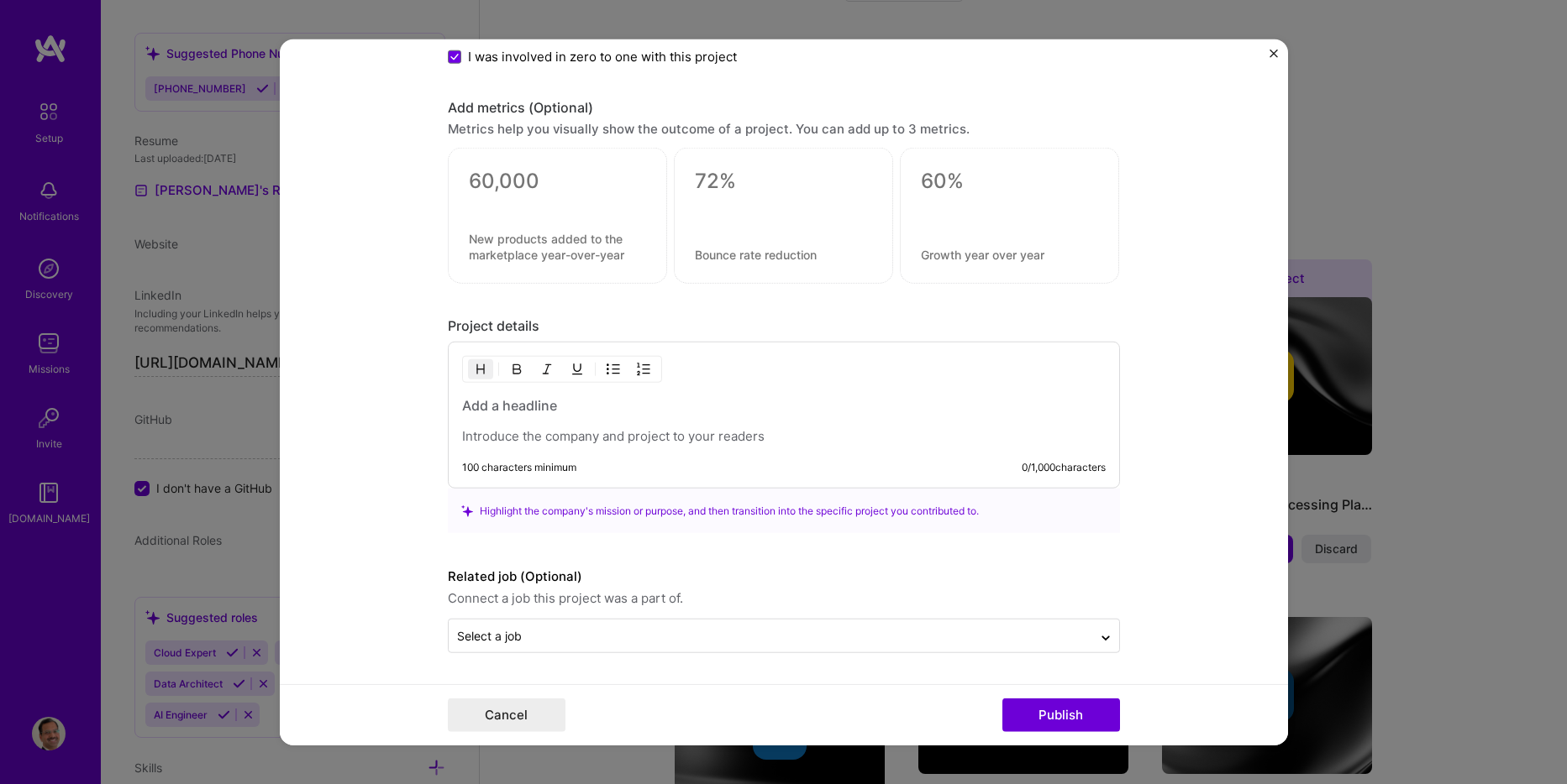
click at [599, 410] on h3 at bounding box center [784, 405] width 643 height 18
